Goal: Task Accomplishment & Management: Complete application form

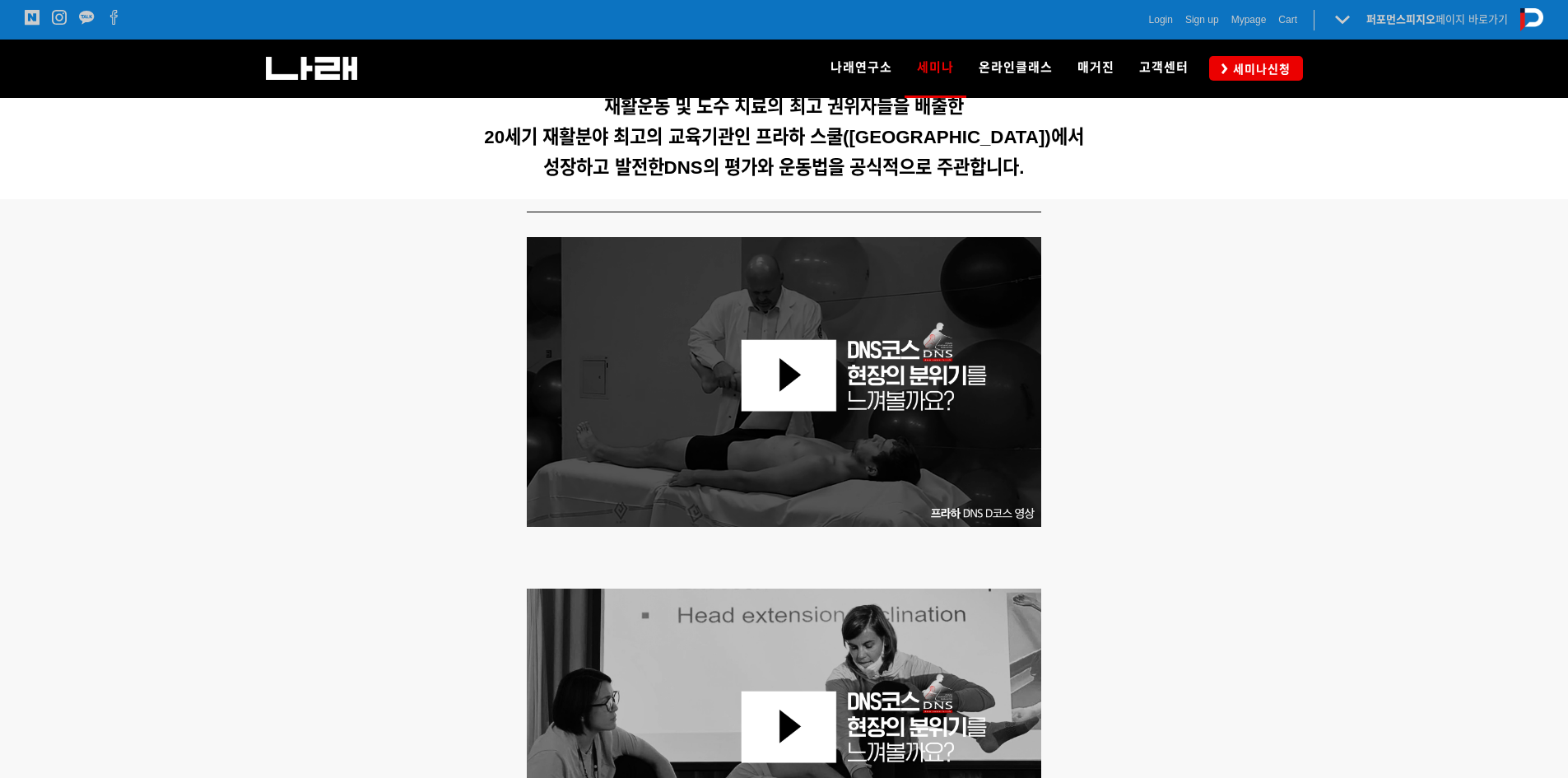
scroll to position [576, 0]
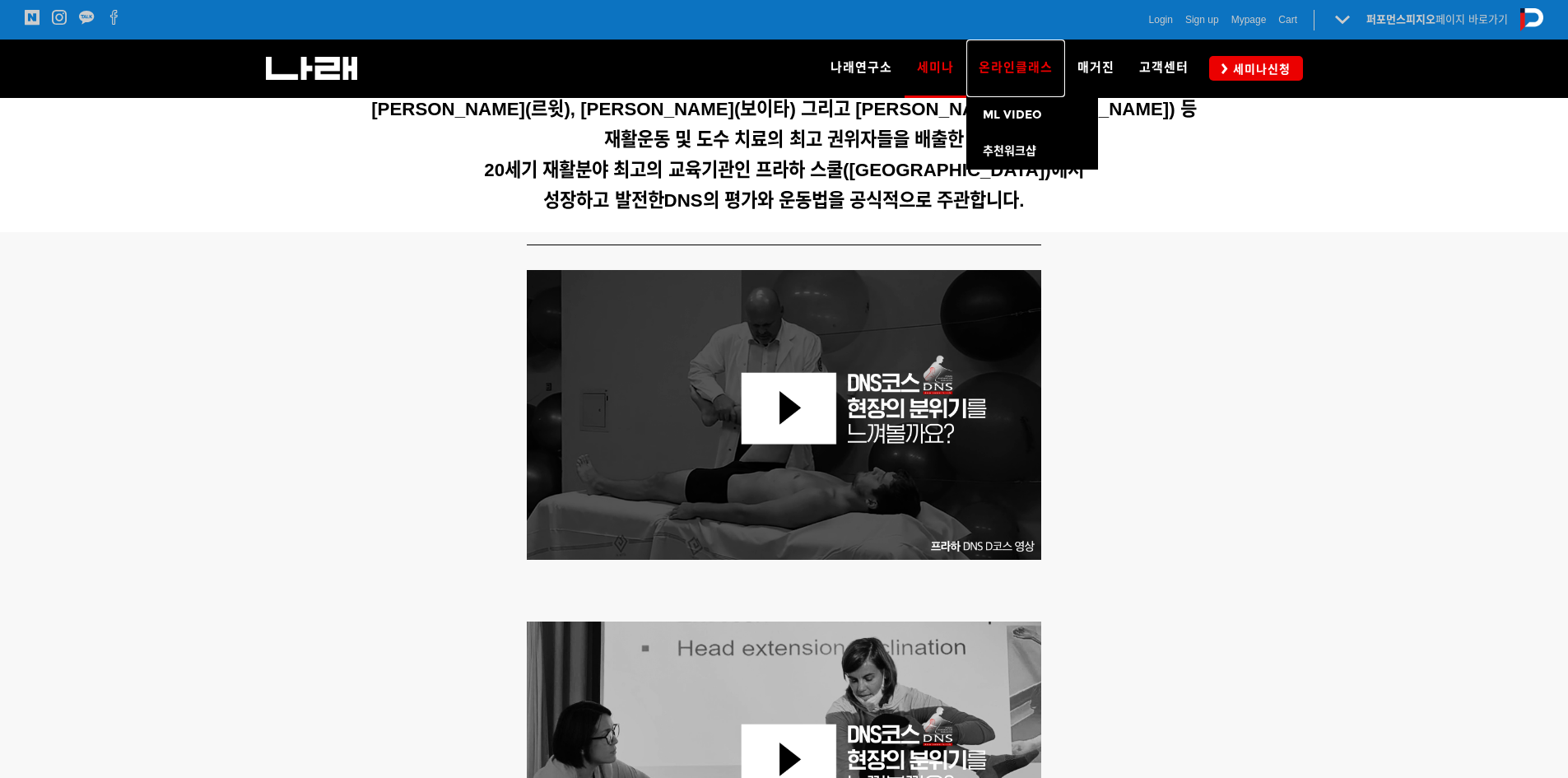
click at [1049, 67] on span "온라인클래스" at bounding box center [1016, 67] width 74 height 15
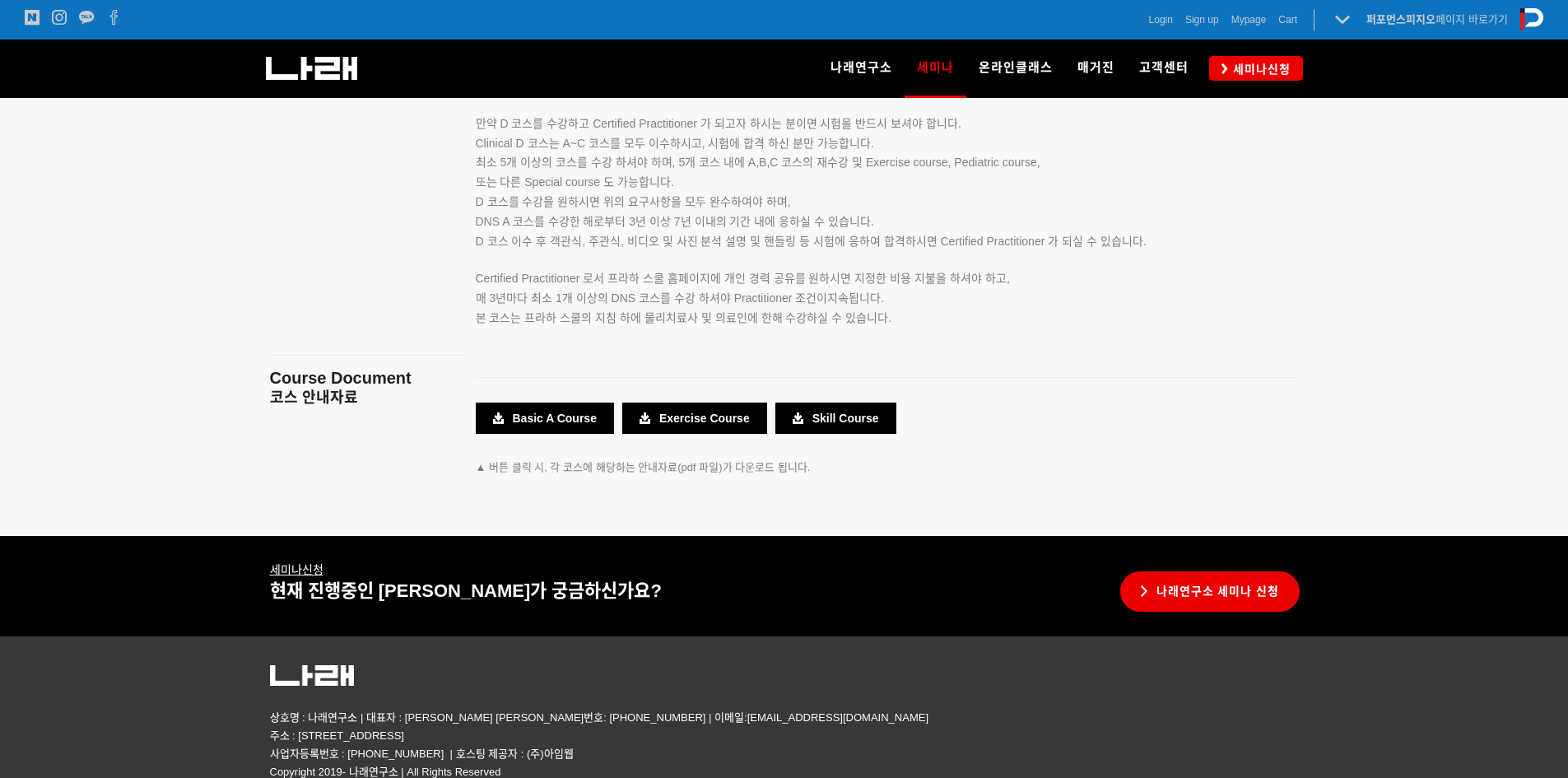
scroll to position [2945, 0]
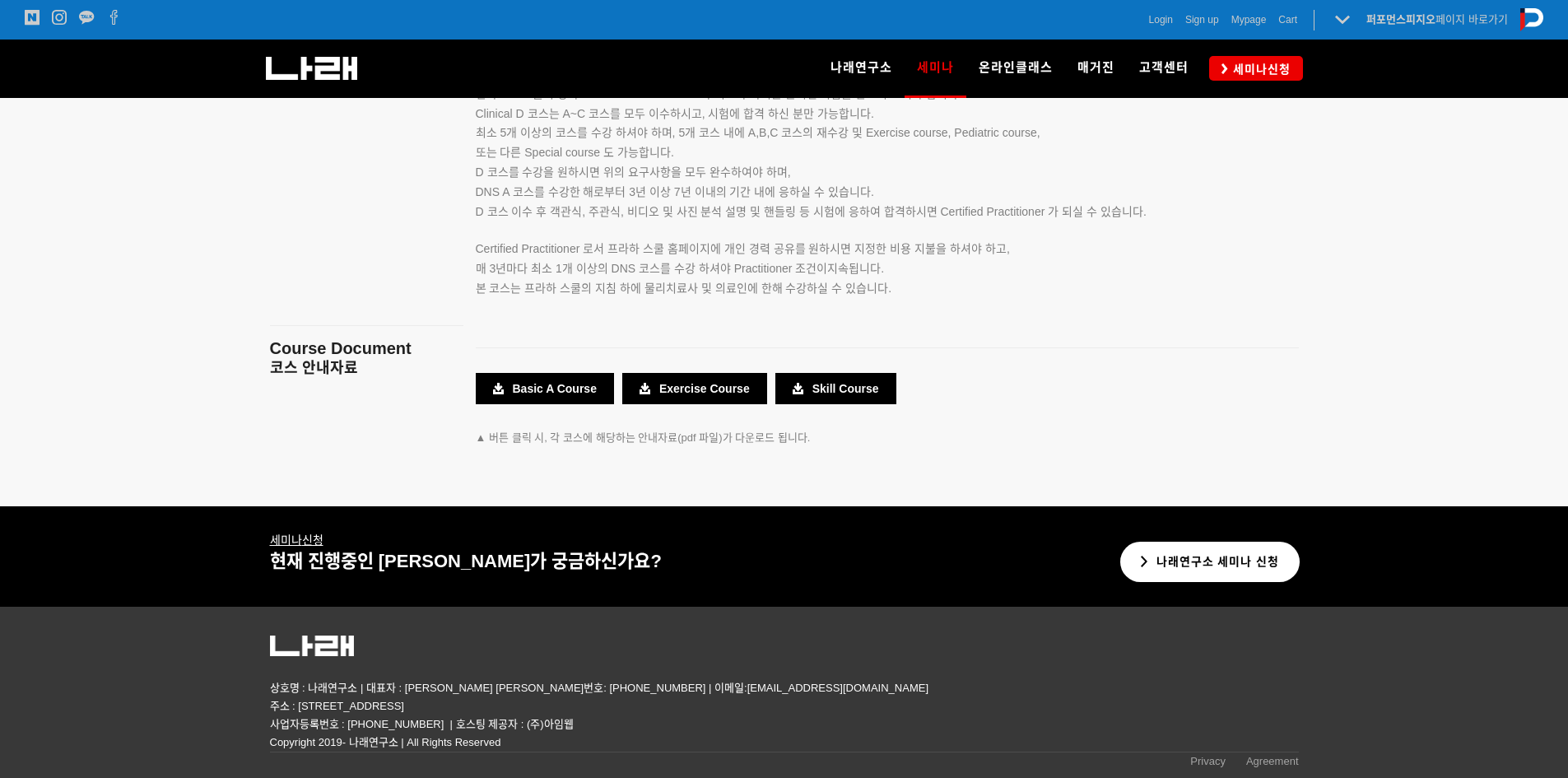
click at [1268, 575] on link "나래연구소 세미나 신청" at bounding box center [1210, 562] width 180 height 40
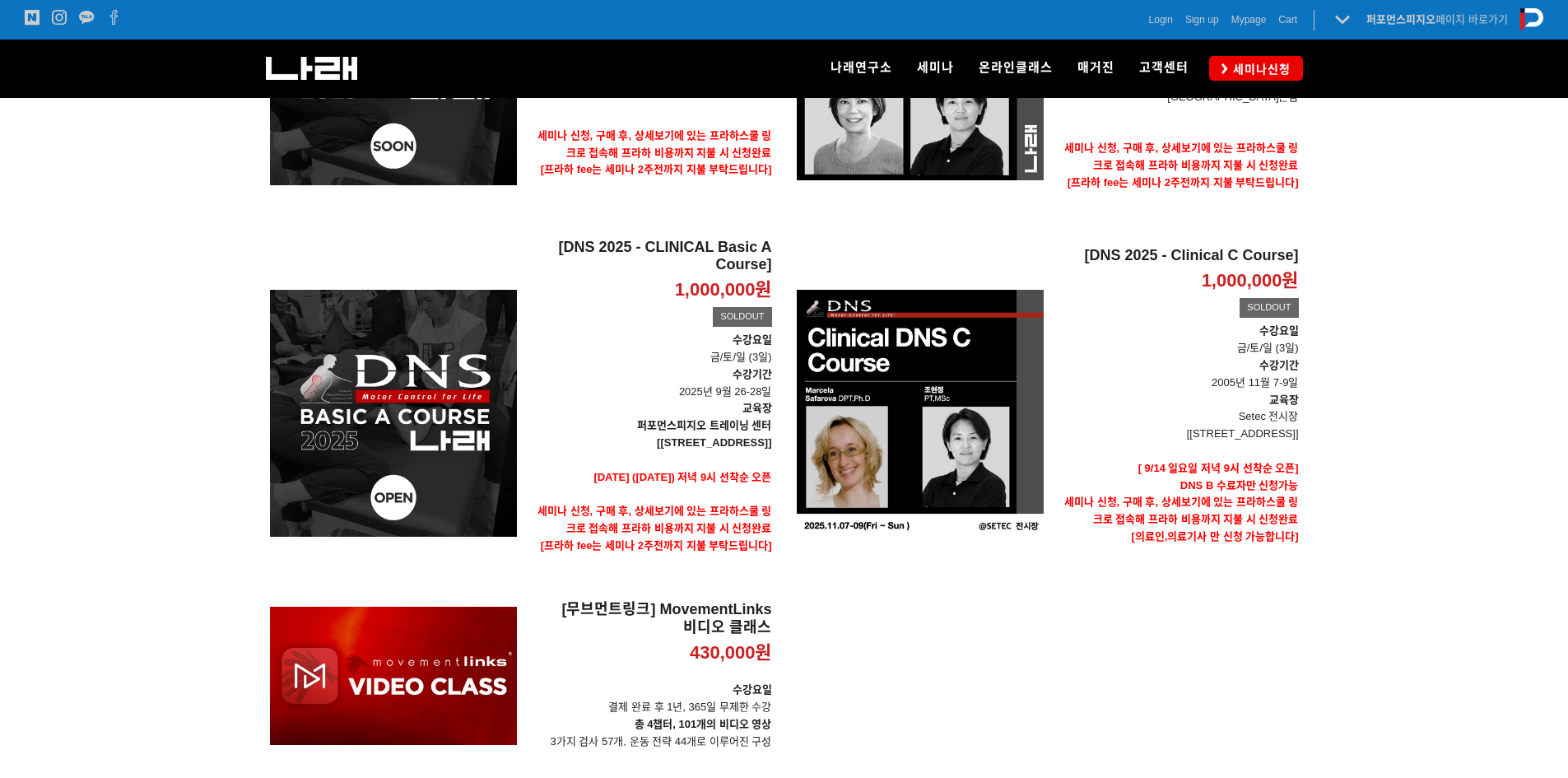
scroll to position [494, 0]
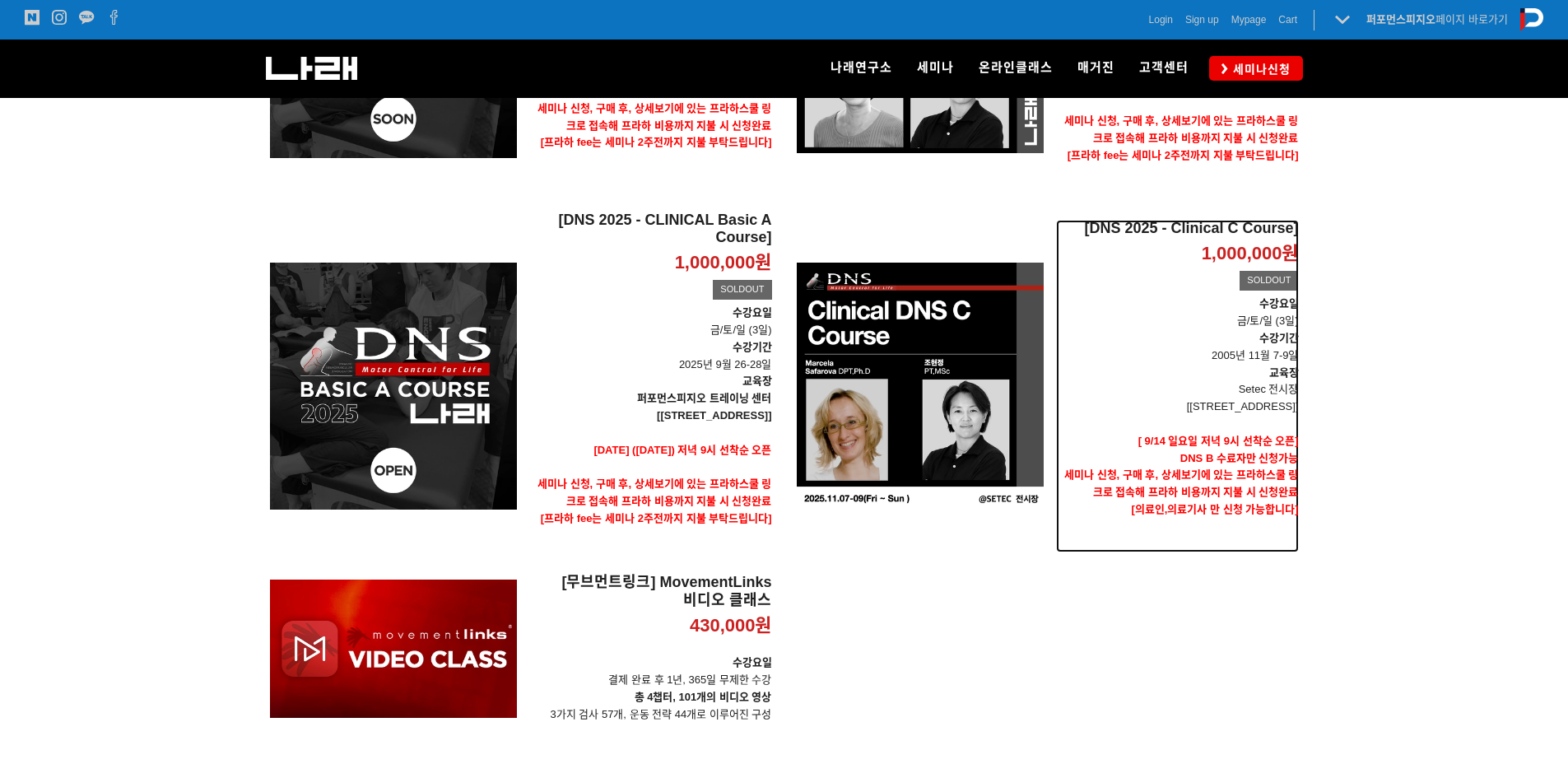
click at [1205, 295] on p "수강요일 금/토/일 (3일)" at bounding box center [1178, 312] width 243 height 34
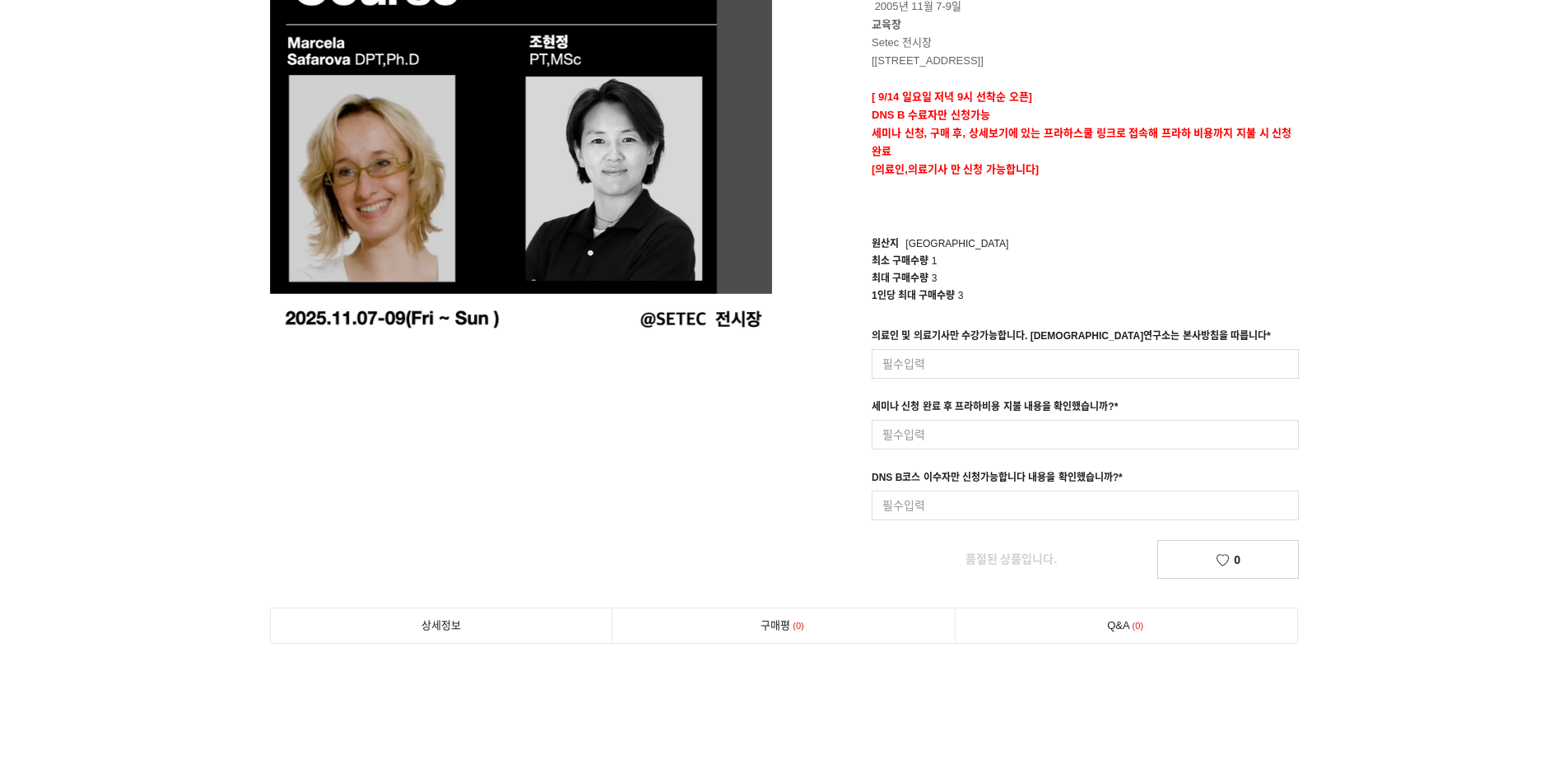
scroll to position [329, 0]
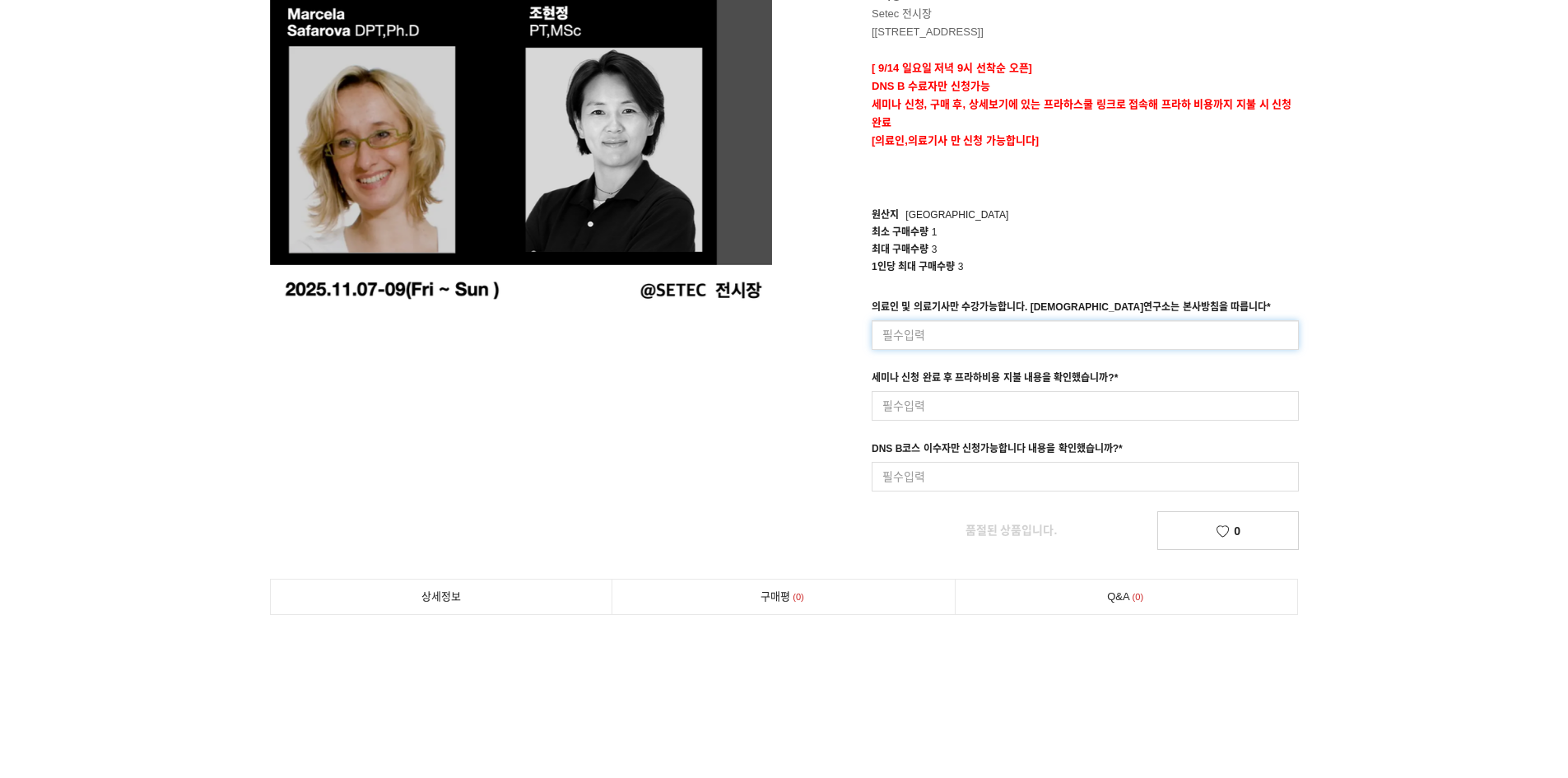
click at [1009, 330] on input at bounding box center [1085, 335] width 427 height 29
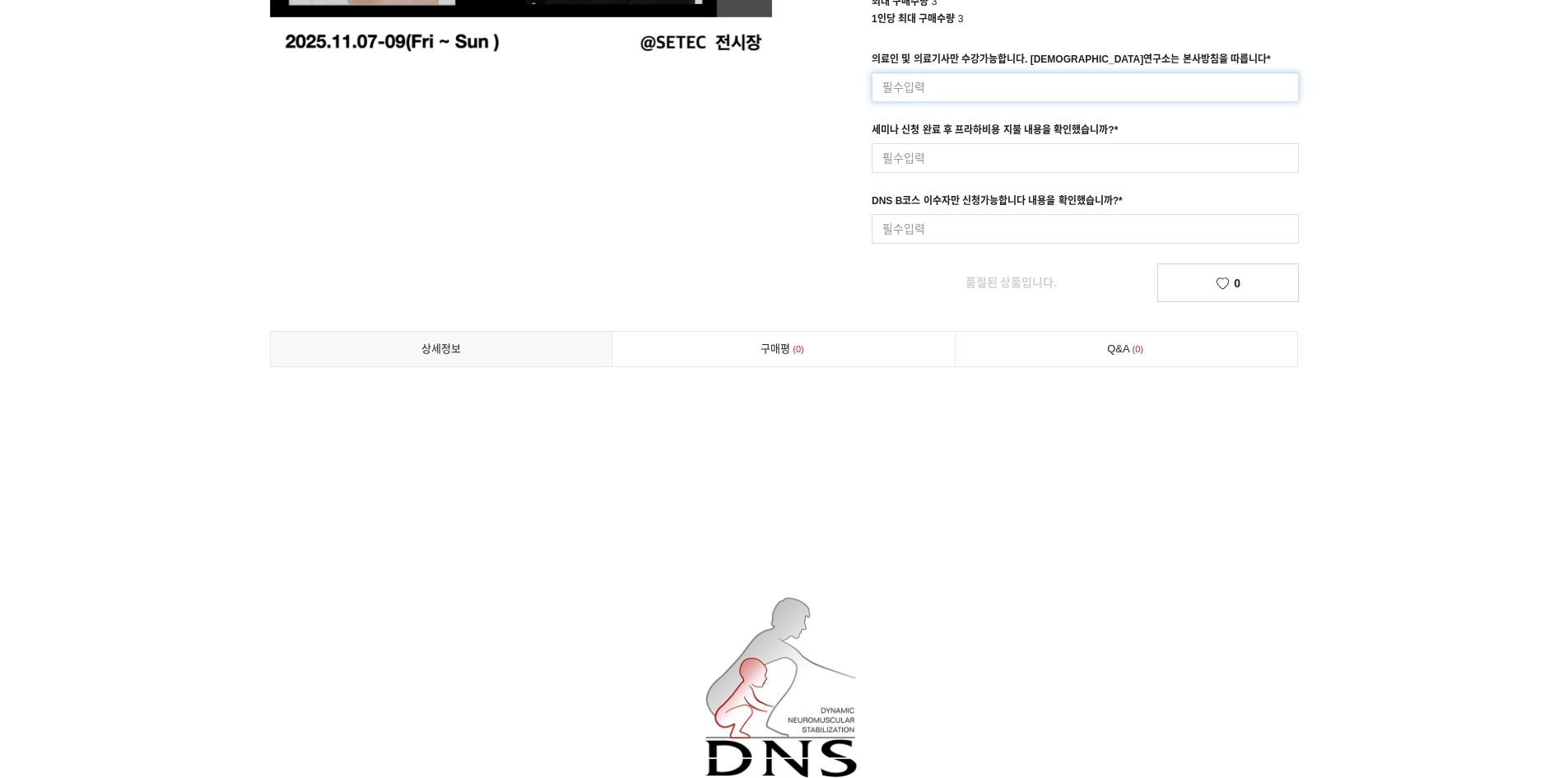
scroll to position [411, 0]
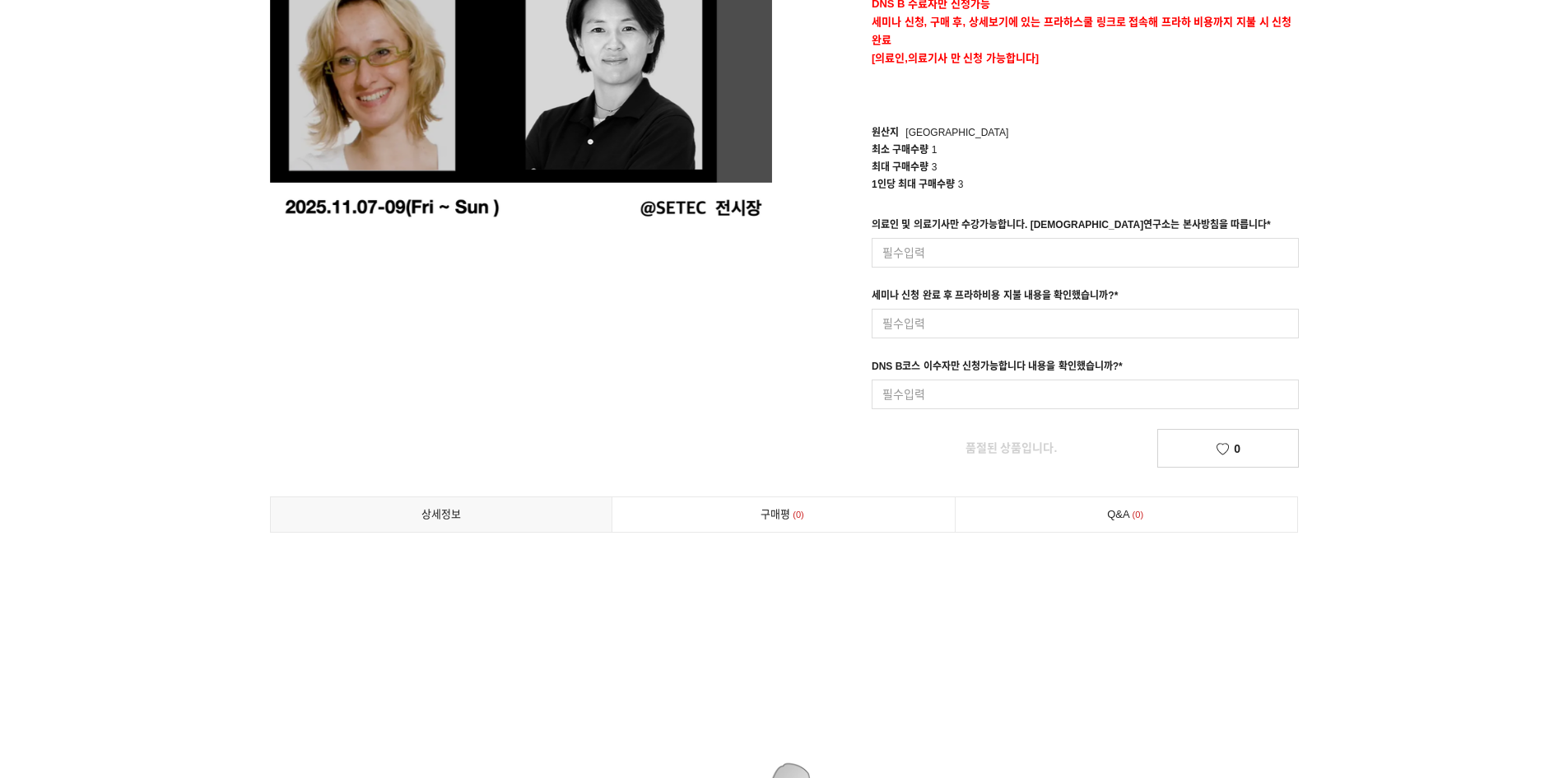
click at [993, 465] on link "품절된 상품입니다." at bounding box center [1011, 447] width 279 height 36
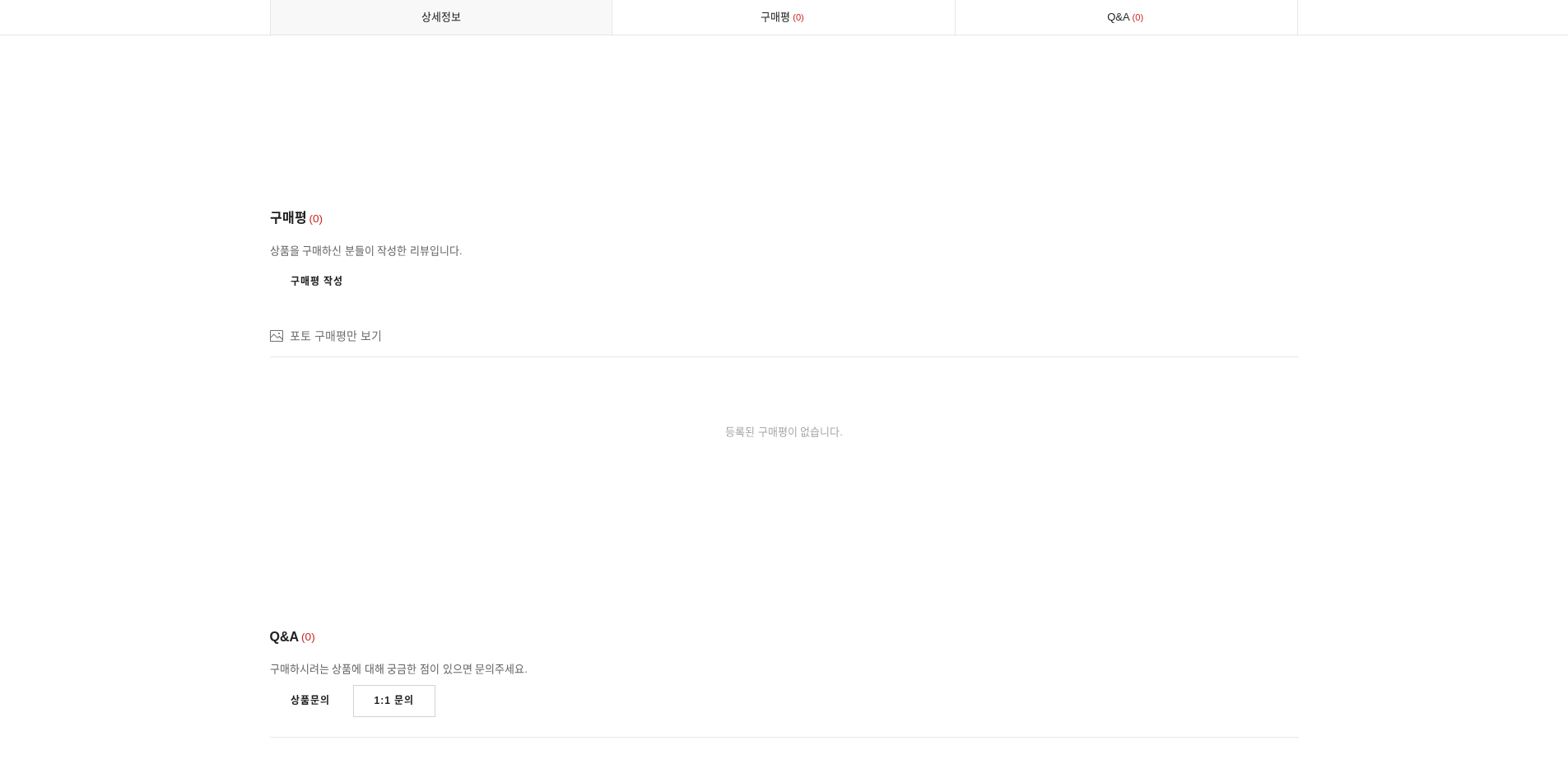
scroll to position [11277, 0]
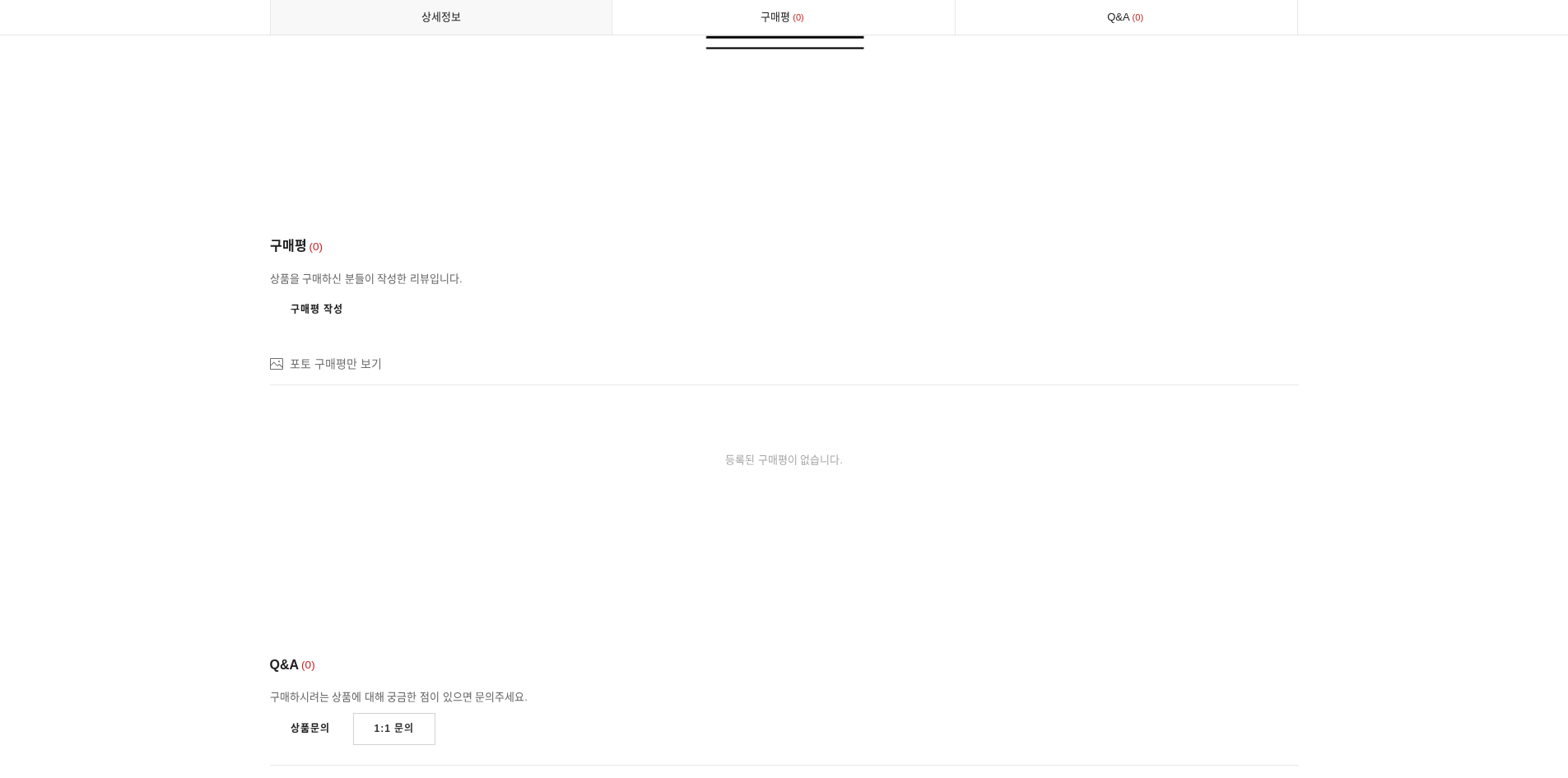
click at [401, 713] on link "1:1 문의" at bounding box center [395, 729] width 83 height 32
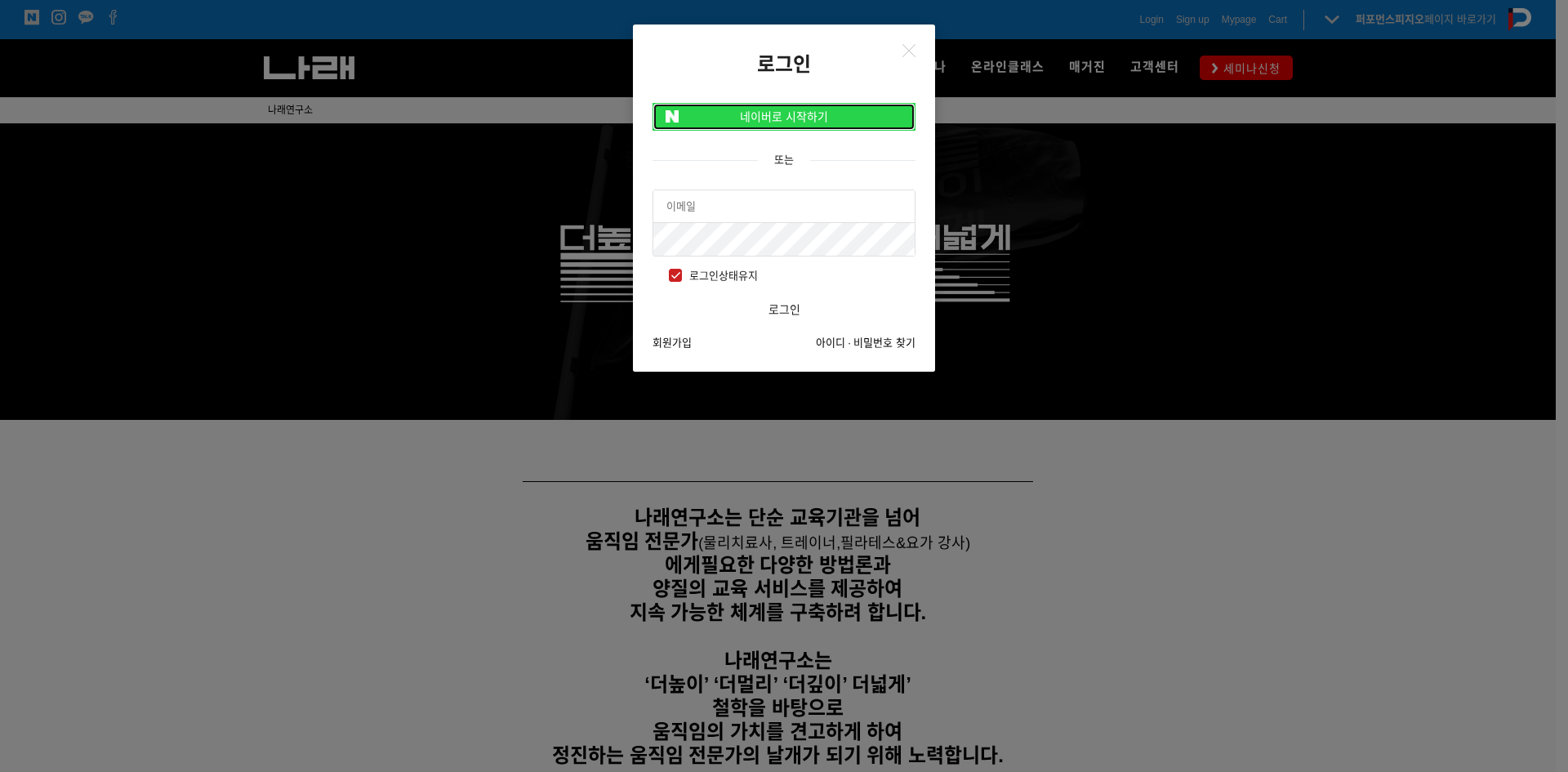
click at [814, 114] on link "네이버로 시작하기" at bounding box center [784, 116] width 263 height 28
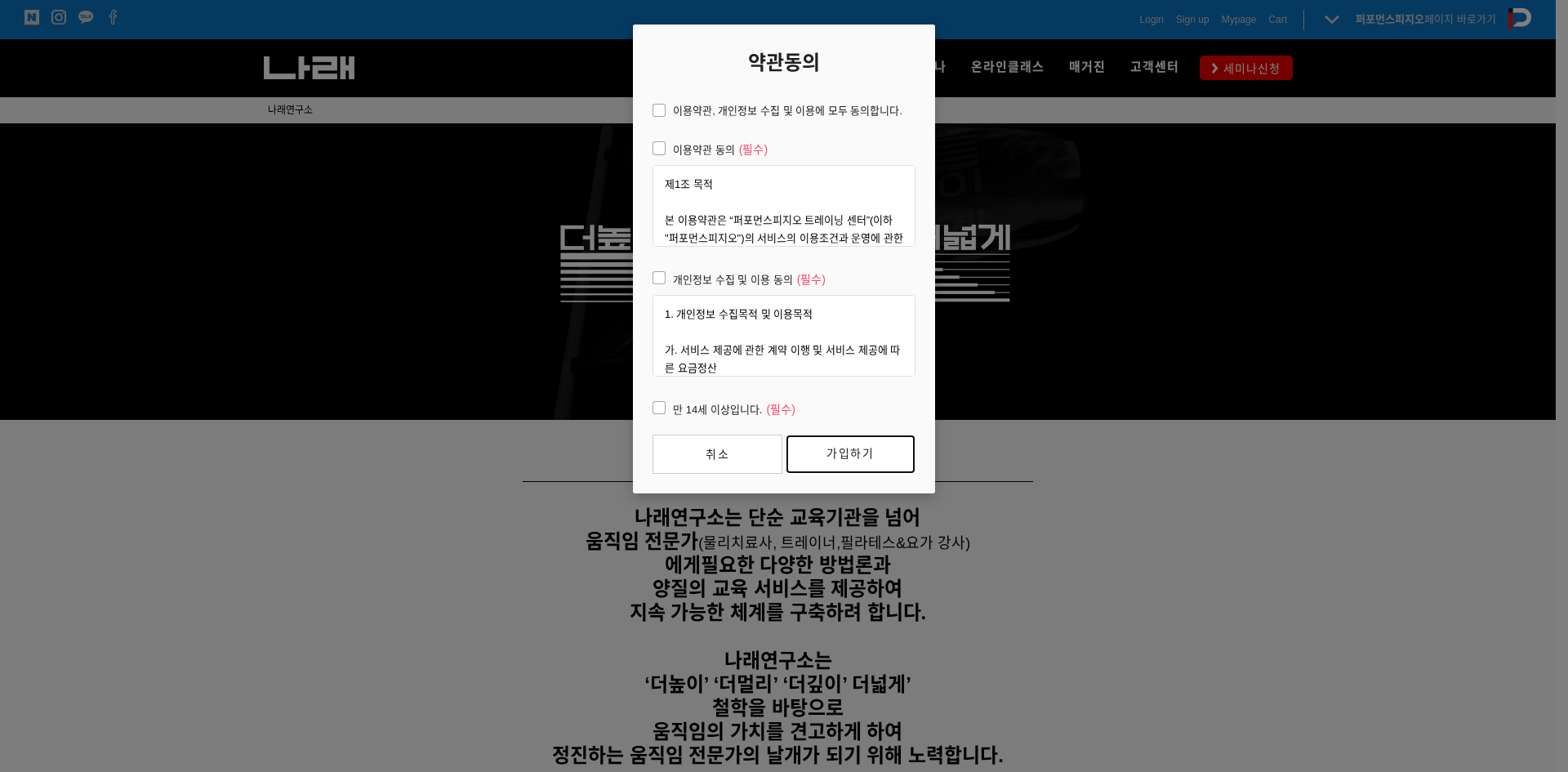
click at [813, 452] on link "가입하기" at bounding box center [850, 454] width 130 height 39
click at [669, 114] on span "이용약관, 개인정보 수집 및 이용에 모두 동의합니다." at bounding box center [777, 111] width 250 height 18
click at [647, 114] on input "이용약관, 개인정보 수집 및 이용에 모두 동의합니다." at bounding box center [641, 108] width 11 height 11
checkbox input "true"
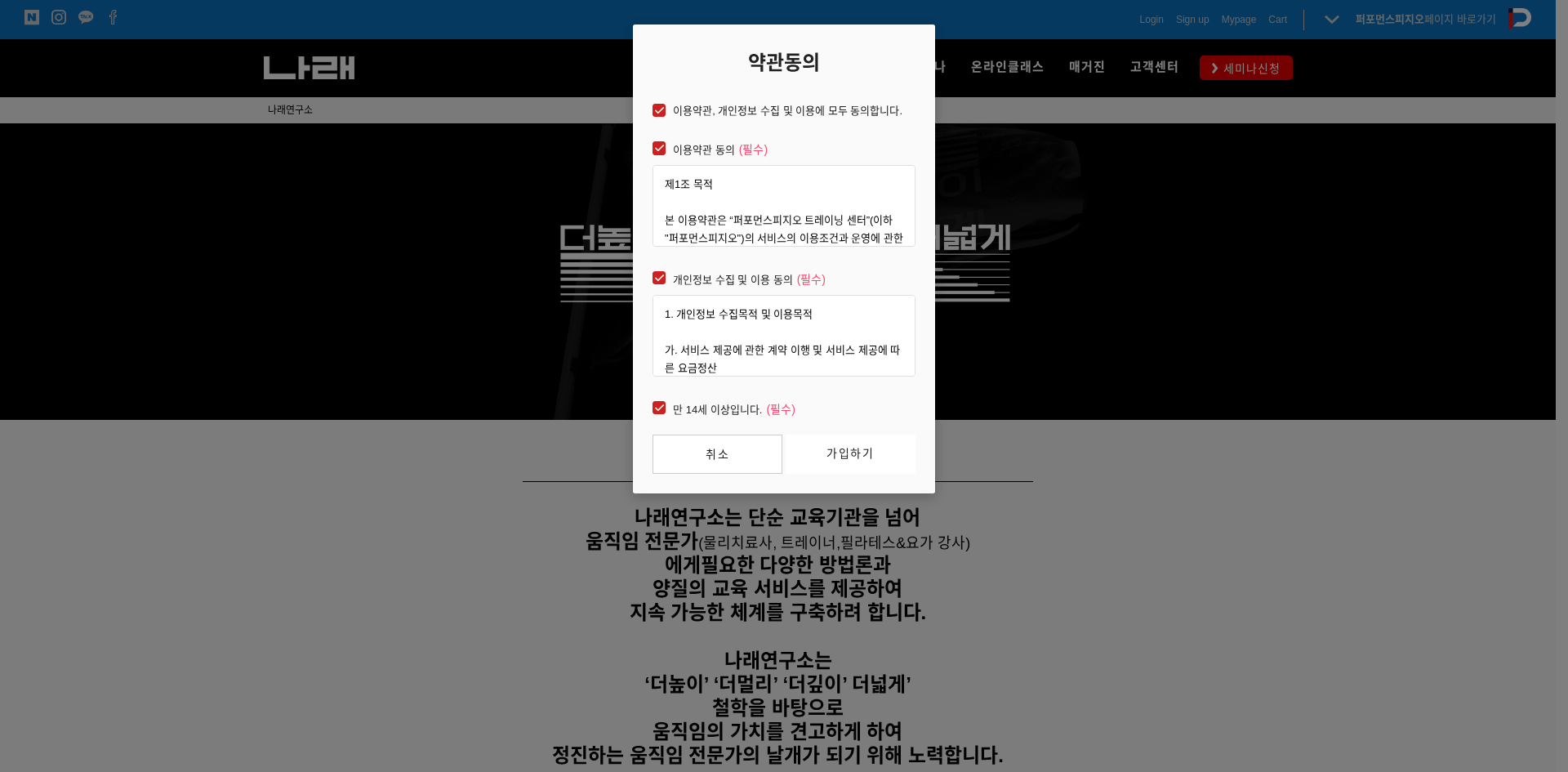
checkbox input "true"
click at [834, 462] on link "가입하기" at bounding box center [850, 454] width 130 height 39
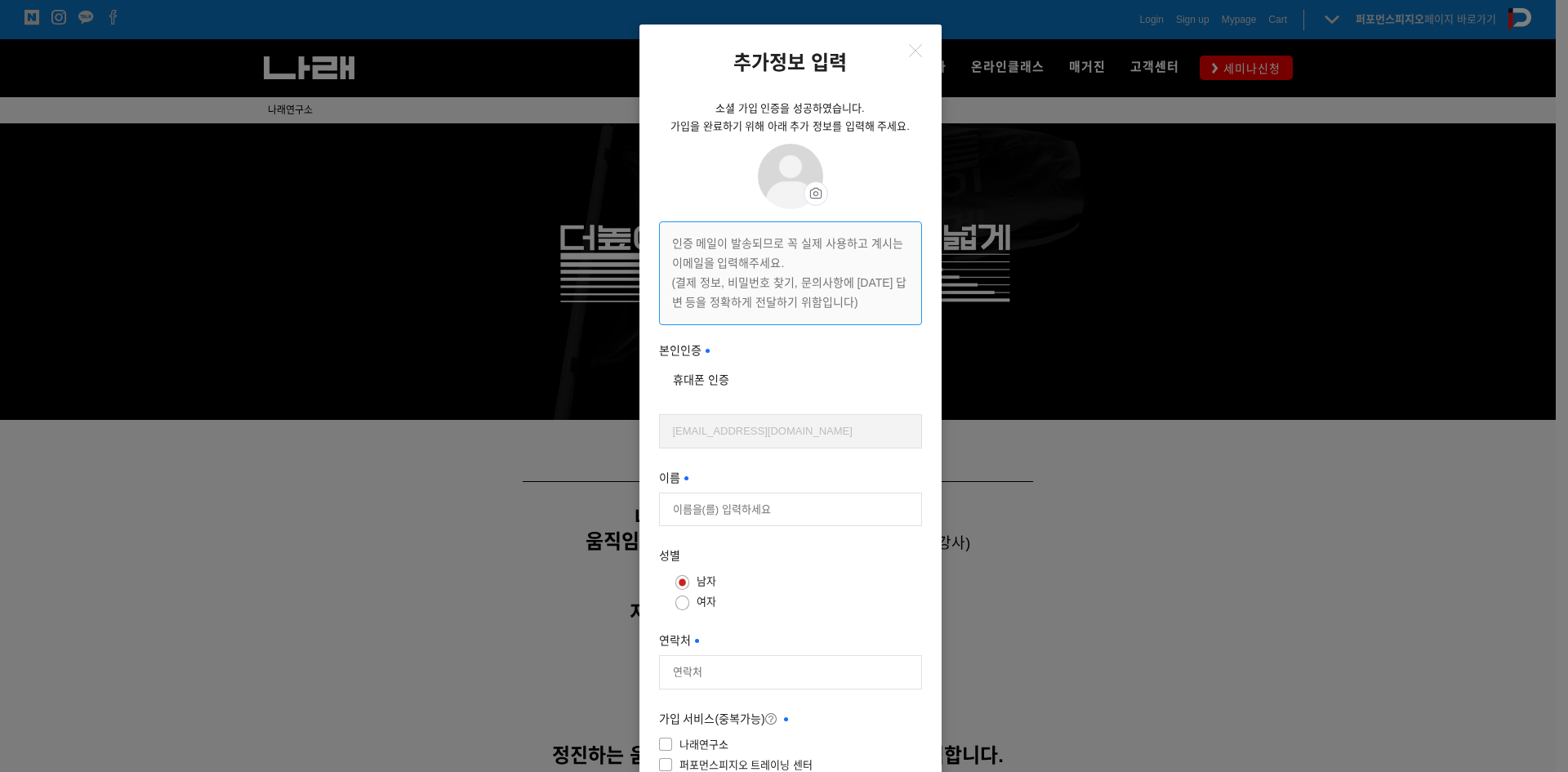
click at [725, 508] on div at bounding box center [790, 622] width 263 height 416
click at [723, 380] on button "휴대폰 인증" at bounding box center [702, 379] width 85 height 28
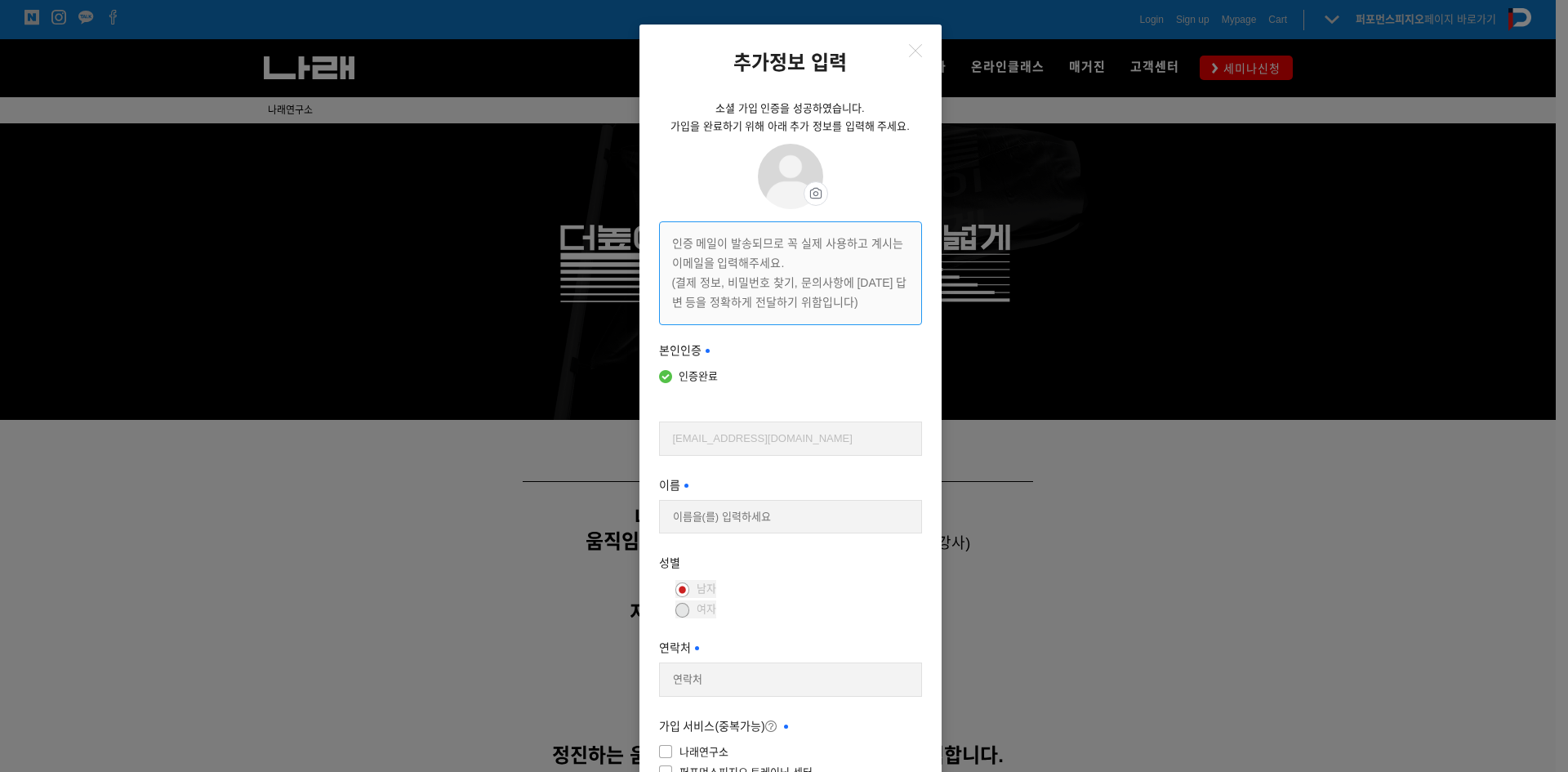
type input "[PERSON_NAME]"
type input "01073456034"
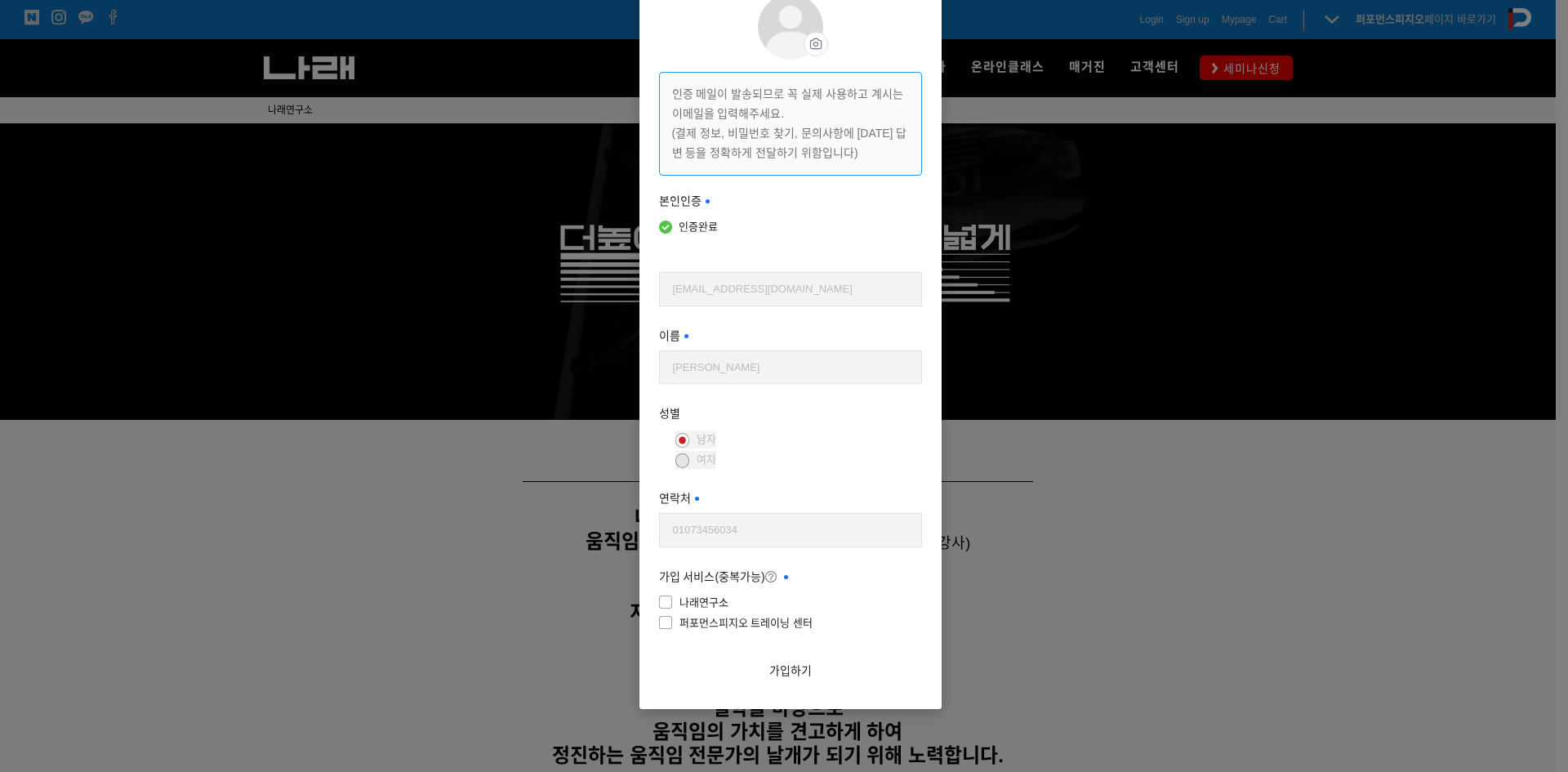
scroll to position [152, 0]
click at [662, 599] on span "나래연구소" at bounding box center [693, 601] width 69 height 18
click at [662, 599] on input"] "나래연구소" at bounding box center [774, 598] width 263 height 11
checkbox input"] "true"
click at [659, 623] on span "퍼포먼스피지오 트레이닝 센터" at bounding box center [736, 621] width 154 height 18
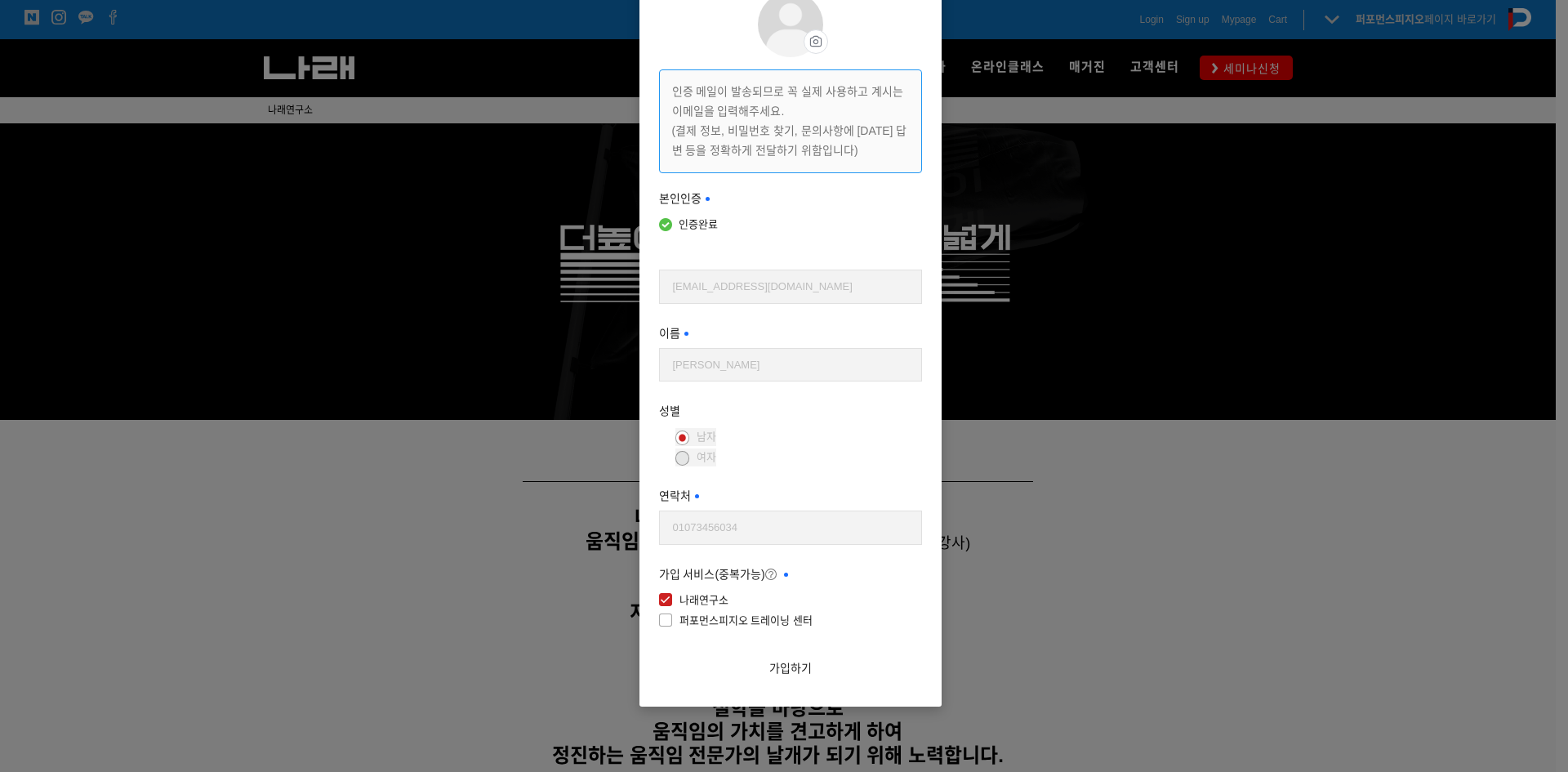
click at [658, 623] on input"] "퍼포먼스피지오 트레이닝 센터" at bounding box center [774, 618] width 263 height 11
checkbox input"] "true"
click at [779, 659] on button "가입하기" at bounding box center [790, 669] width 263 height 37
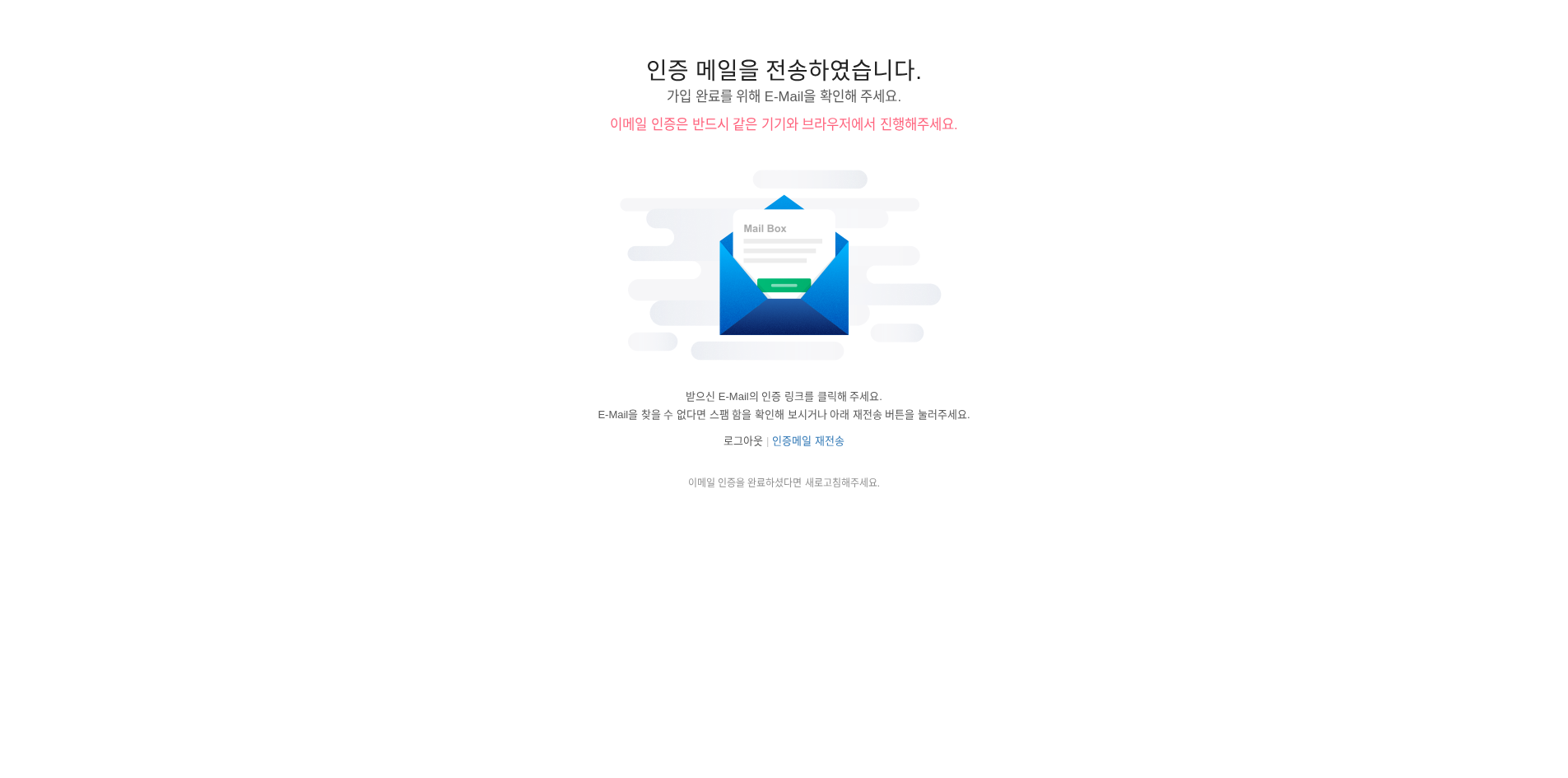
click at [1044, 279] on body "알림 설정 뒤로 알림 설정 뒤로 더보기 게시물 알림 내 글 반응 내가 작성한 게시물이나 댓글에 다른 사람이 댓글이나 답글을 작성하면 알려줍니다…" at bounding box center [784, 275] width 1568 height 435
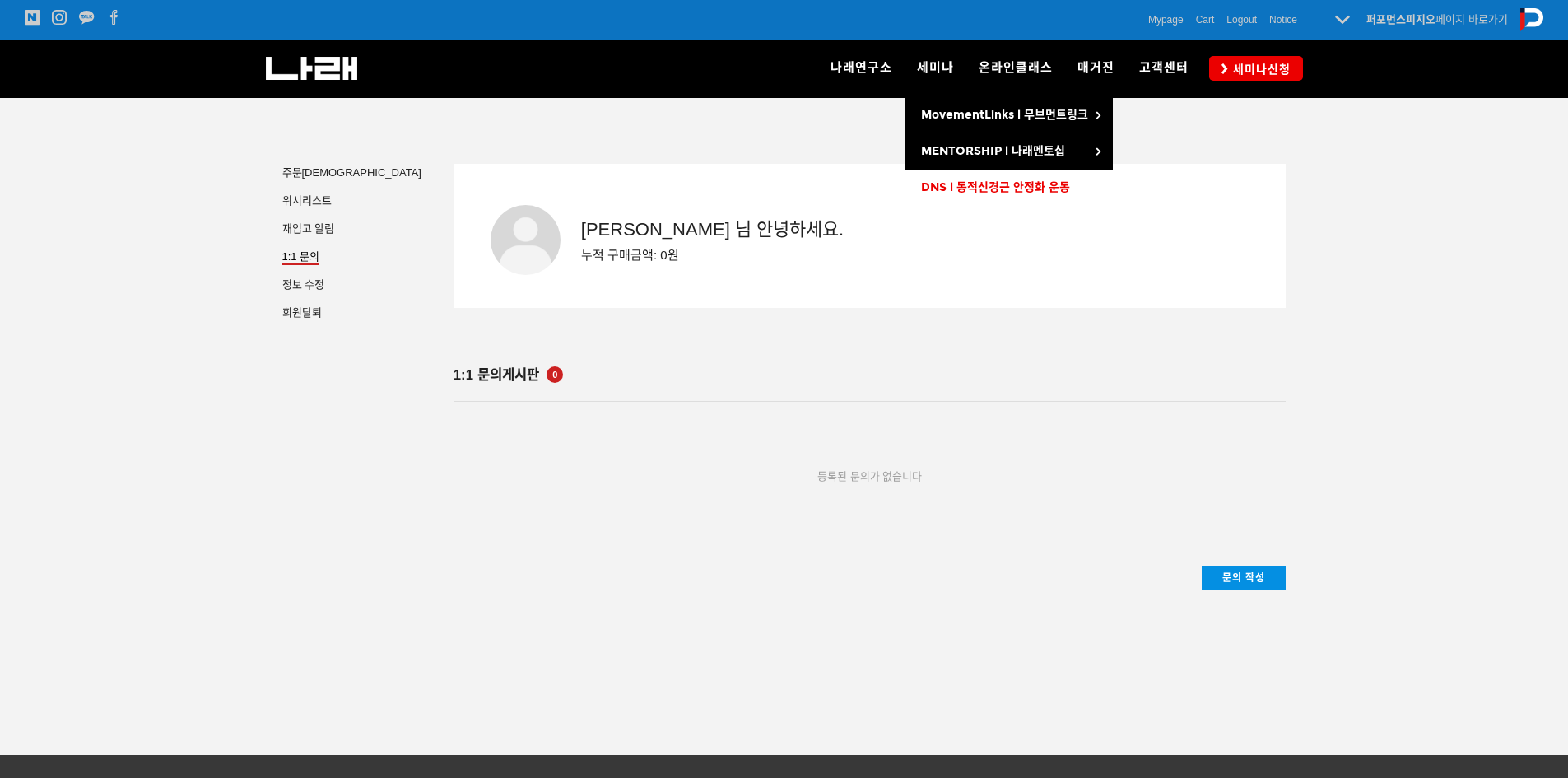
click at [1004, 194] on span "DNS l 동적신경근 안정화 운동" at bounding box center [995, 187] width 149 height 14
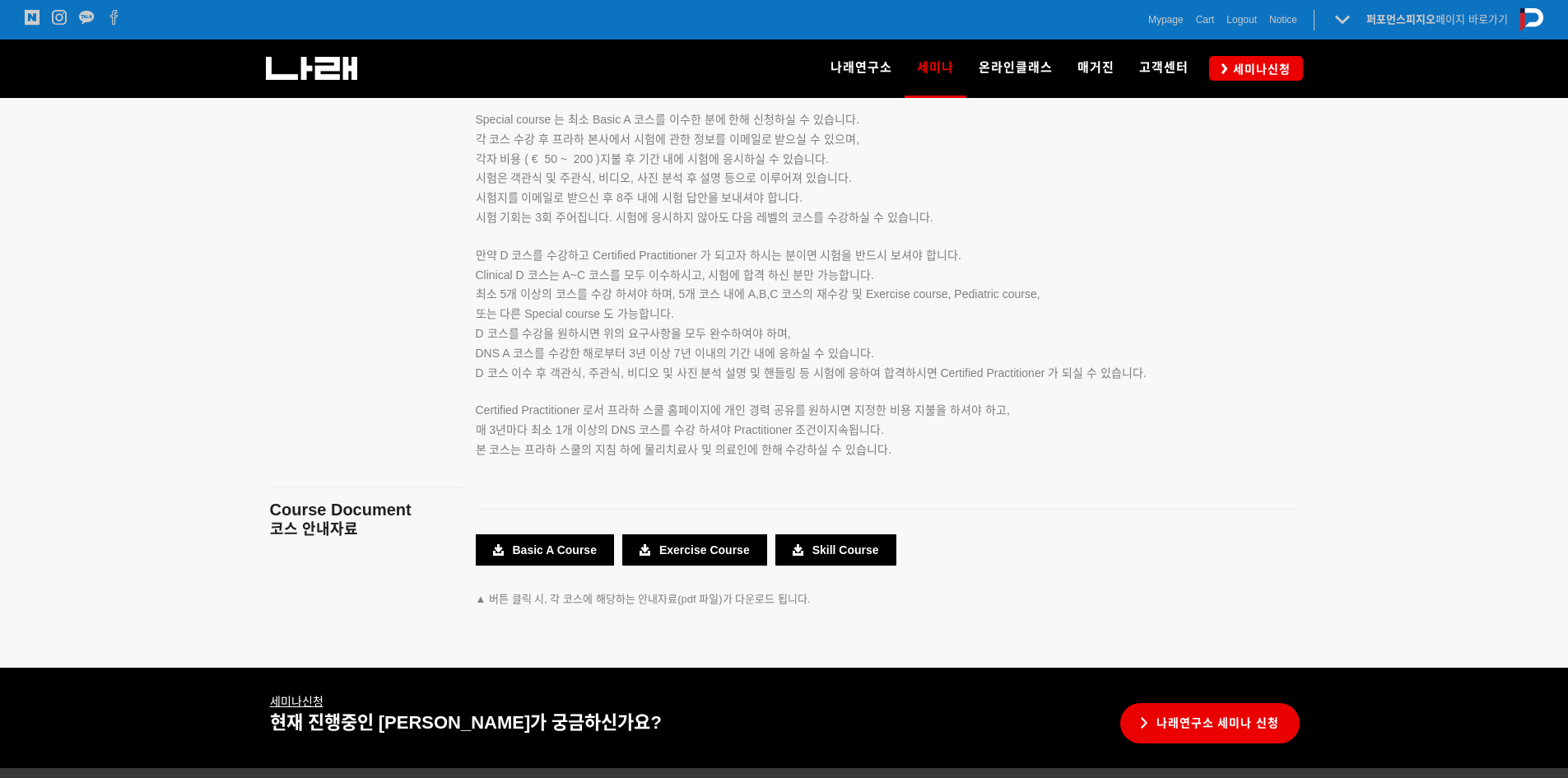
scroll to position [2945, 0]
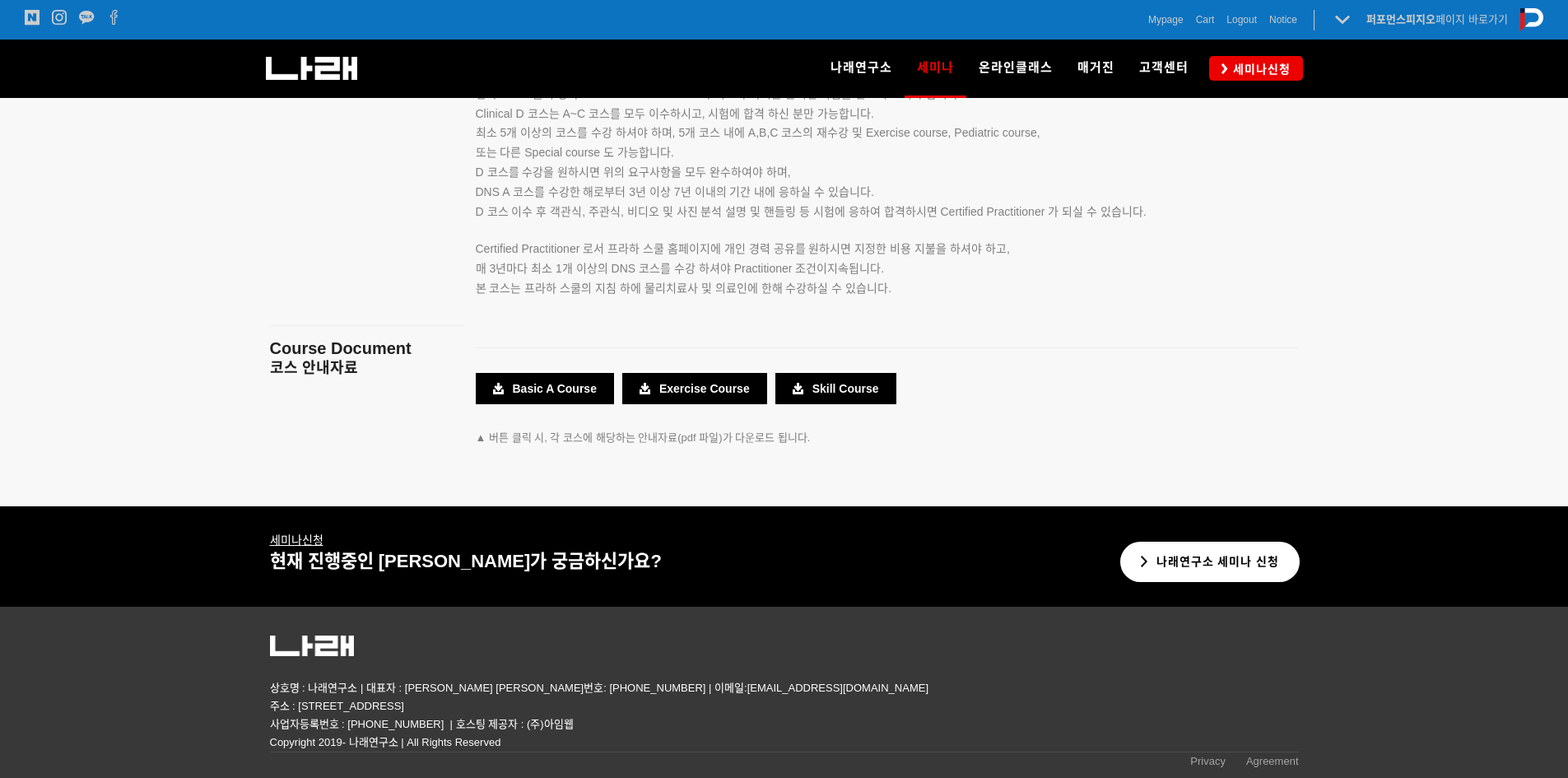
click at [1154, 567] on link "나래연구소 세미나 신청" at bounding box center [1210, 562] width 180 height 40
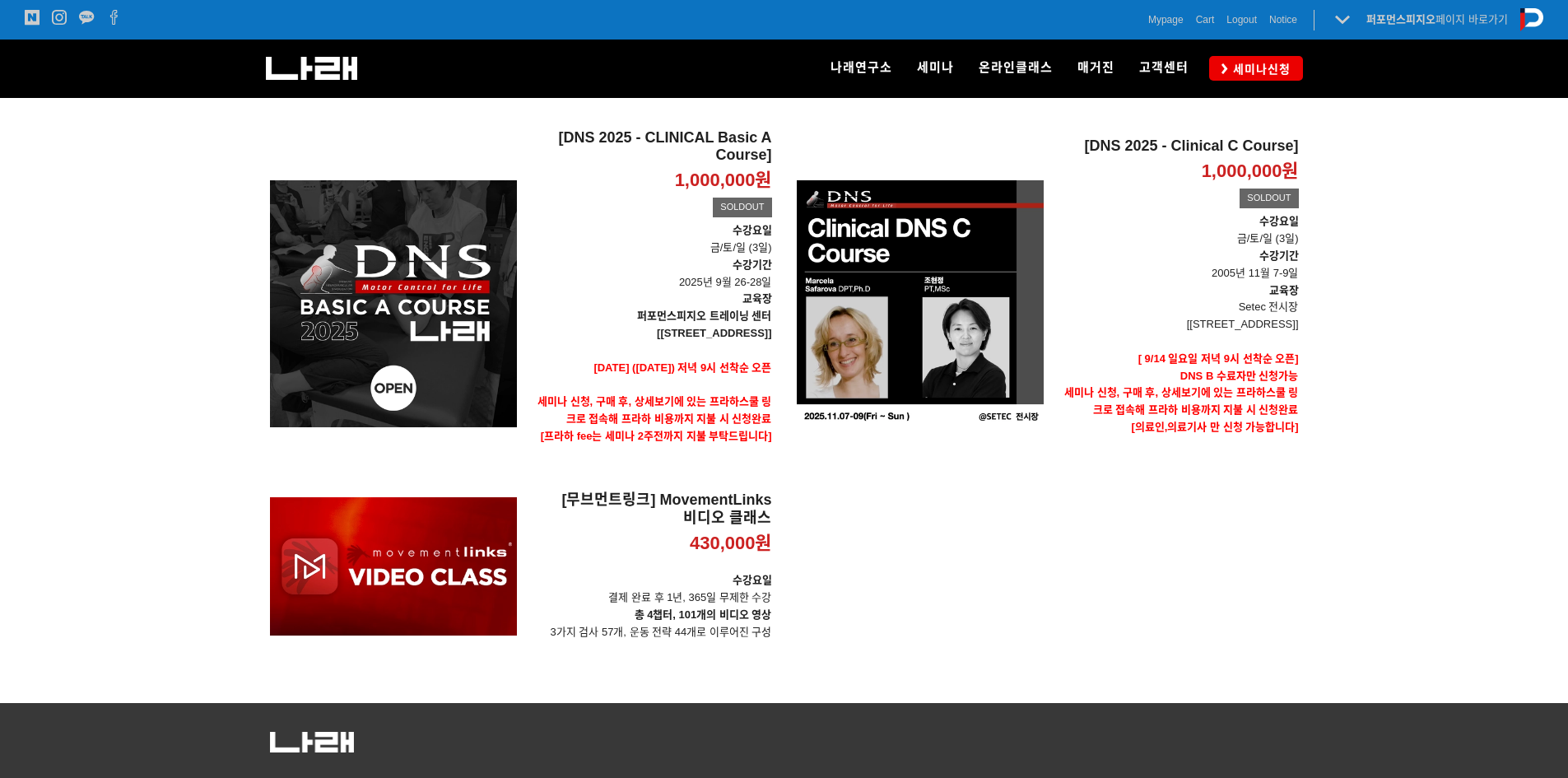
scroll to position [494, 0]
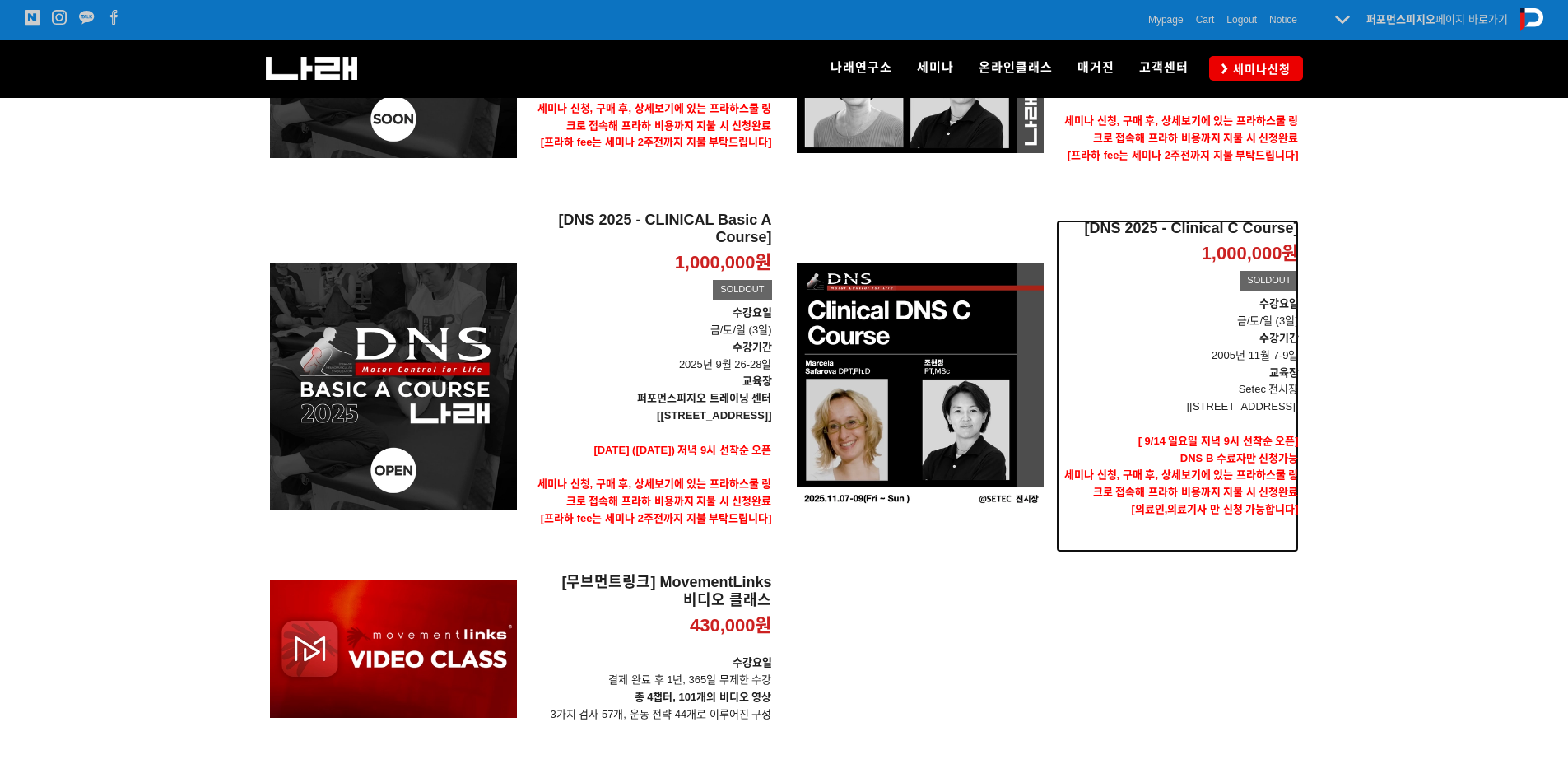
click at [1223, 242] on p "1,000,000원" at bounding box center [1250, 254] width 97 height 24
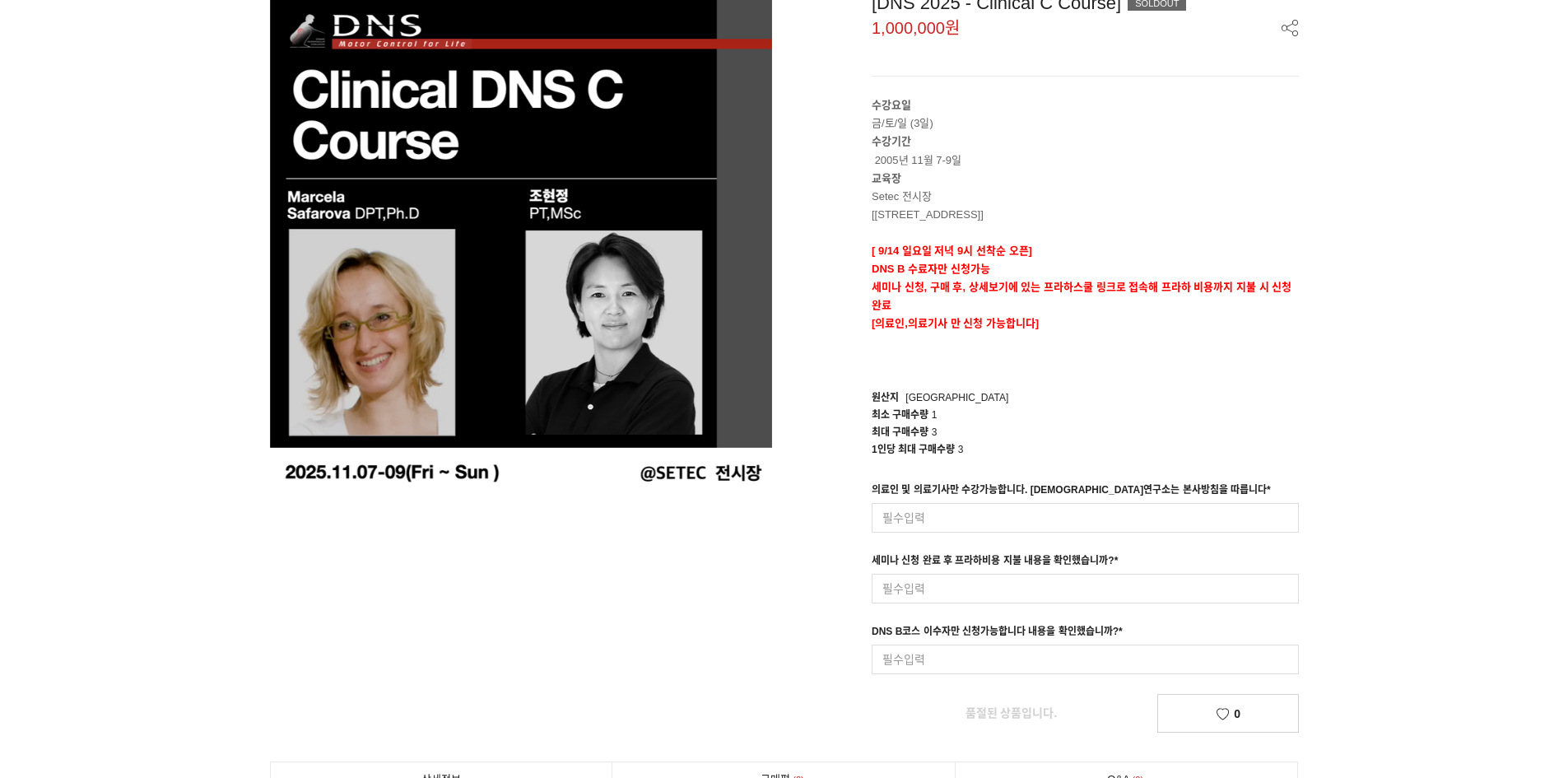
scroll to position [411, 0]
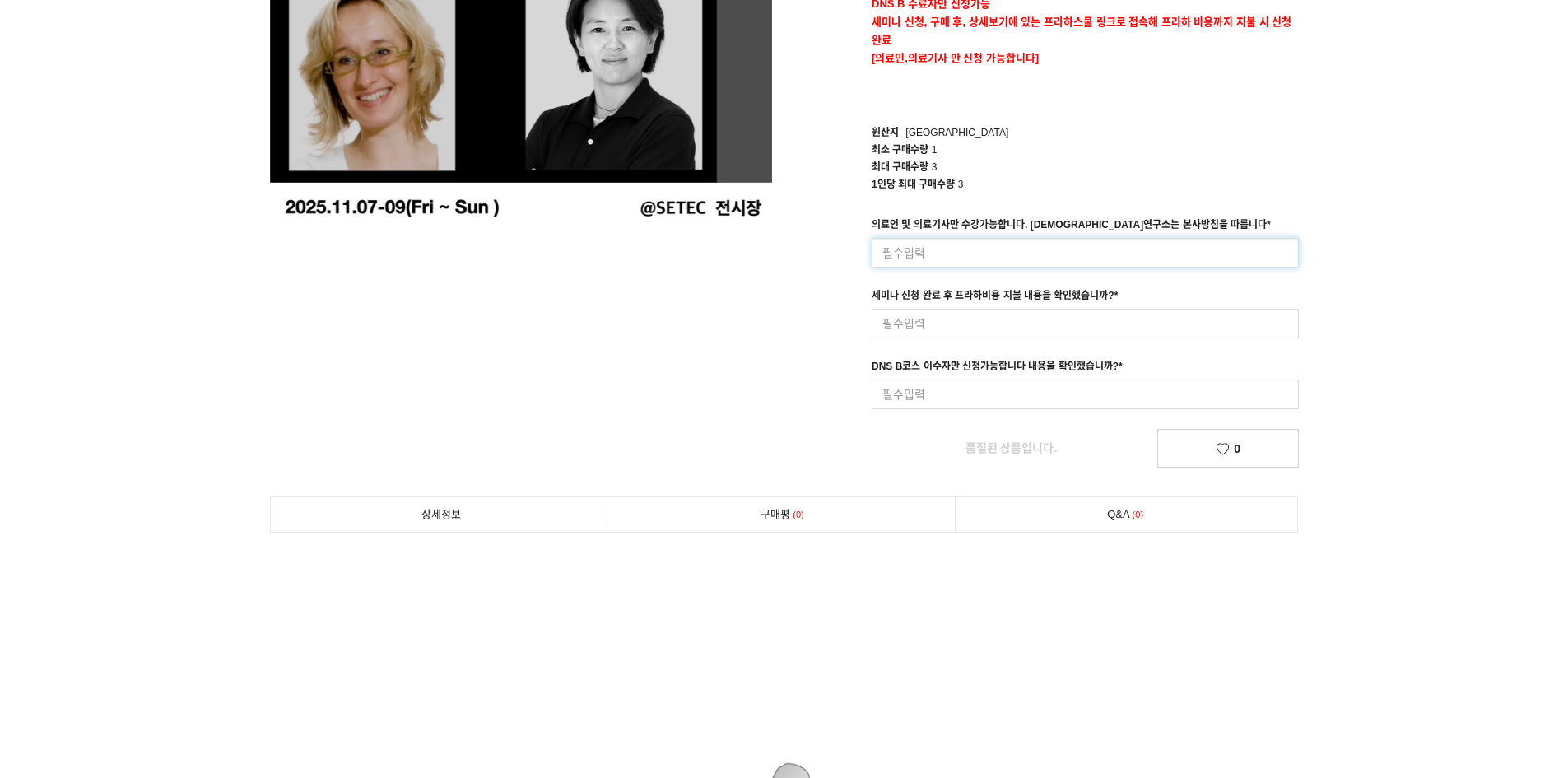
click at [1115, 264] on input at bounding box center [1085, 252] width 427 height 29
click at [975, 432] on link "품절된 상품입니다." at bounding box center [1011, 447] width 279 height 36
click at [976, 434] on link "품절된 상품입니다." at bounding box center [1011, 447] width 279 height 36
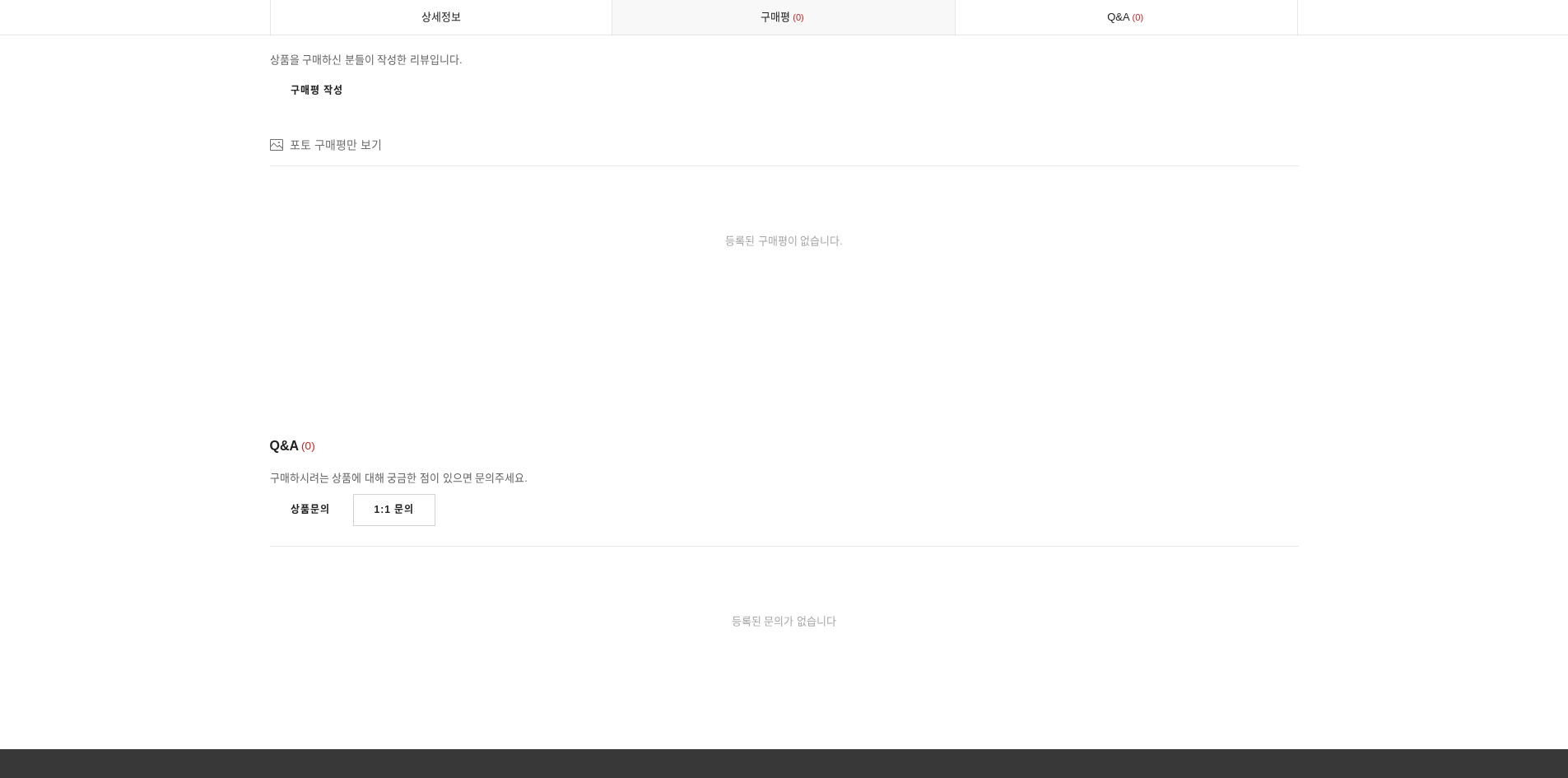
scroll to position [11576, 0]
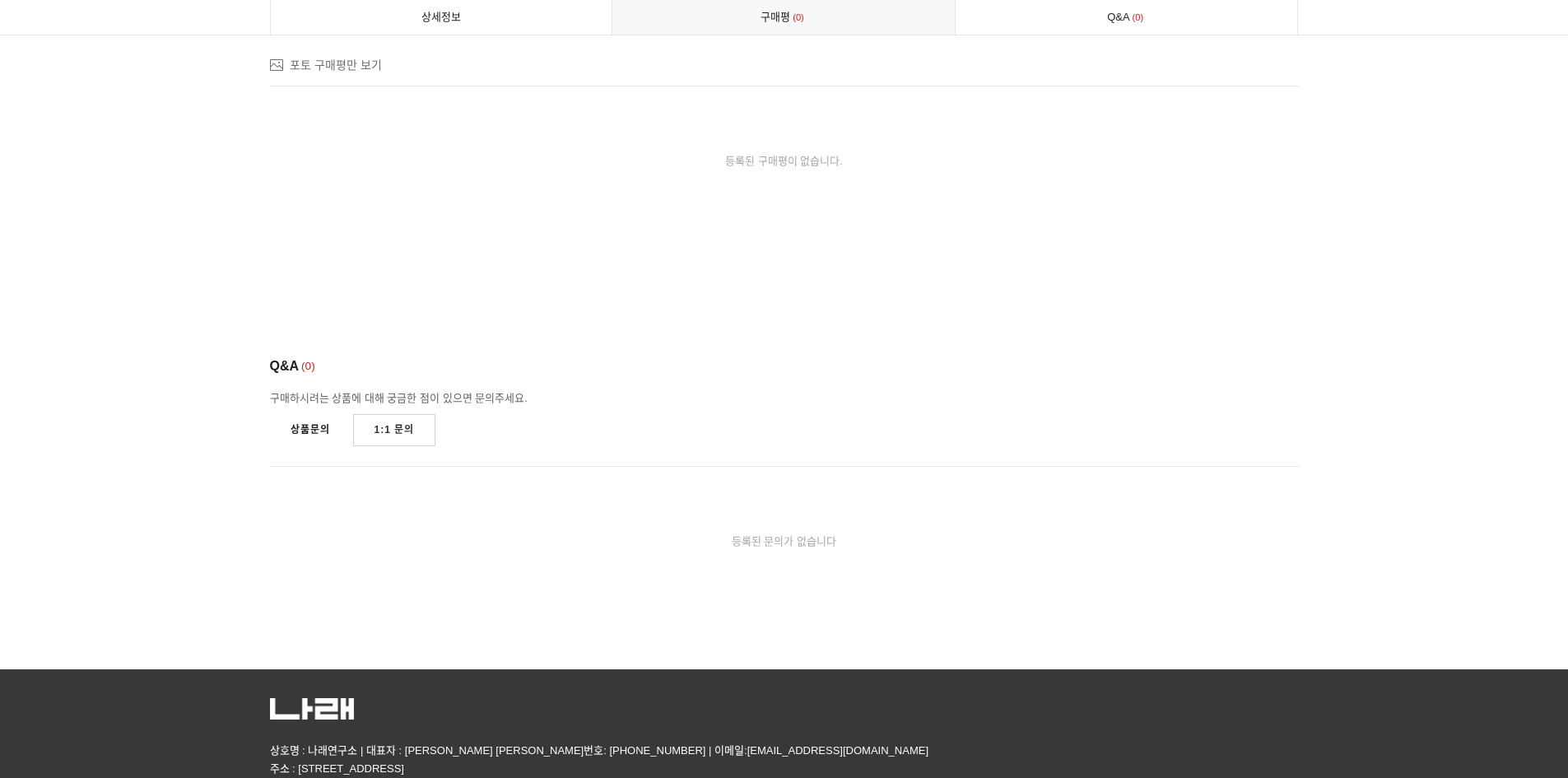
click at [422, 414] on link "1:1 문의" at bounding box center [395, 430] width 83 height 32
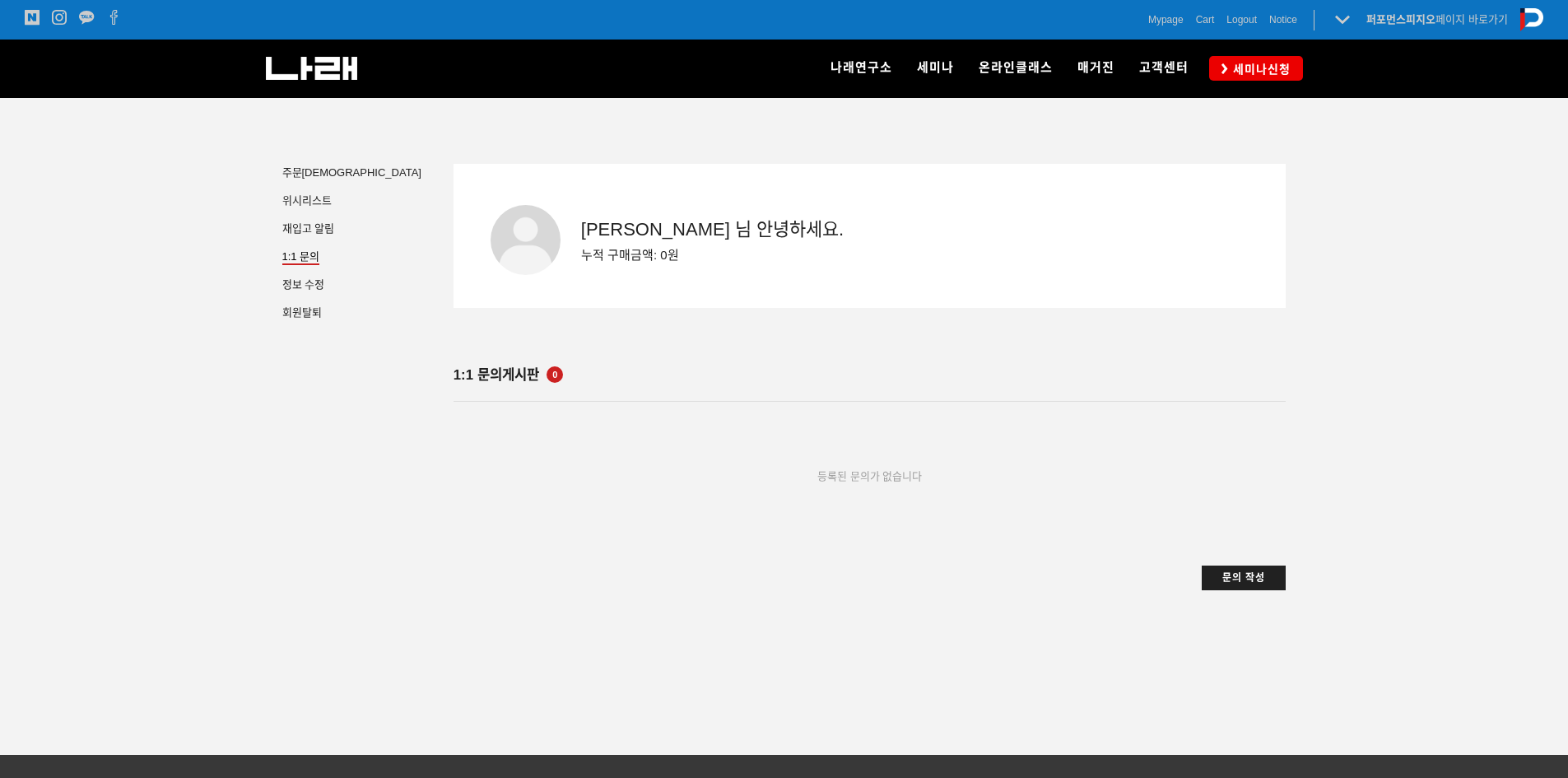
click at [1269, 581] on button "문의 작성" at bounding box center [1244, 577] width 84 height 24
